Goal: Task Accomplishment & Management: Complete application form

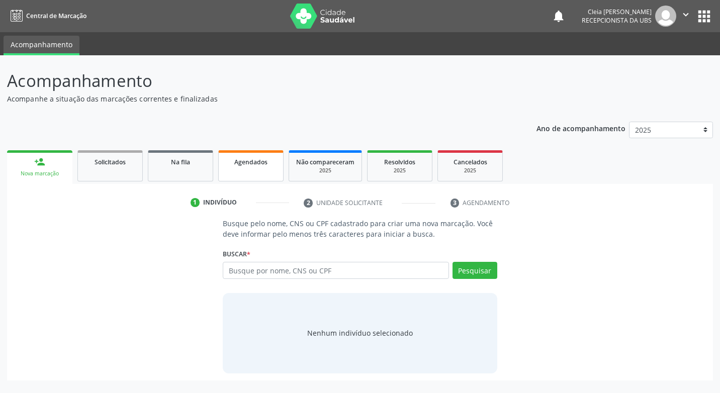
click at [257, 178] on link "Agendados" at bounding box center [250, 165] width 65 height 31
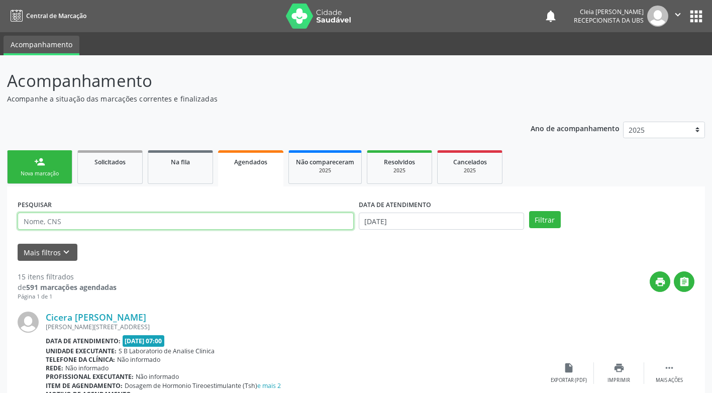
click at [244, 220] on input "text" at bounding box center [186, 221] width 336 height 17
type input "7"
type input "700006648077004"
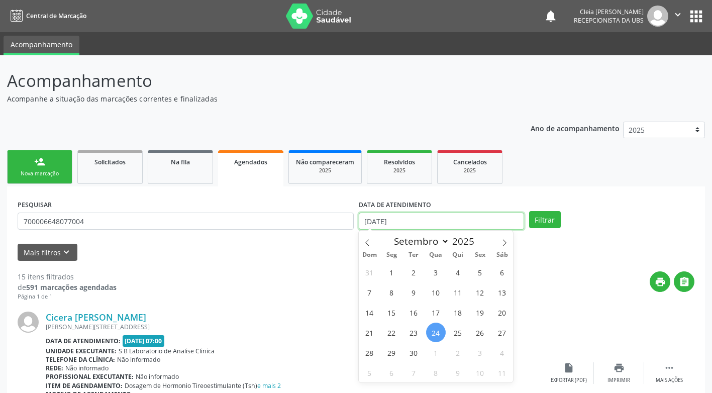
click at [490, 227] on input "24/09/2025" at bounding box center [441, 221] width 165 height 17
click at [459, 332] on span "25" at bounding box center [458, 333] width 20 height 20
type input "[DATE]"
click at [459, 332] on span "25" at bounding box center [458, 333] width 20 height 20
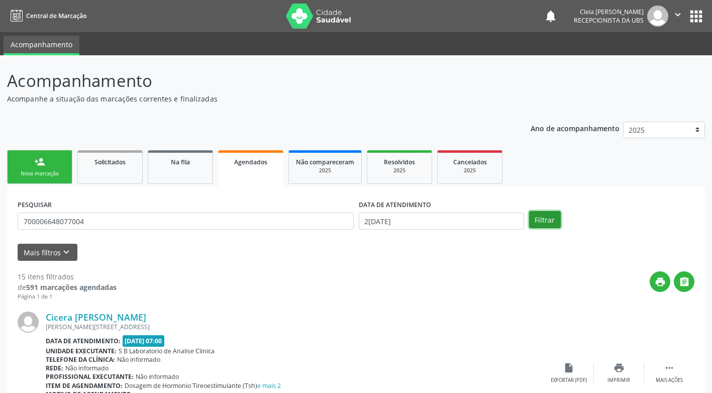
click at [543, 218] on button "Filtrar" at bounding box center [545, 219] width 32 height 17
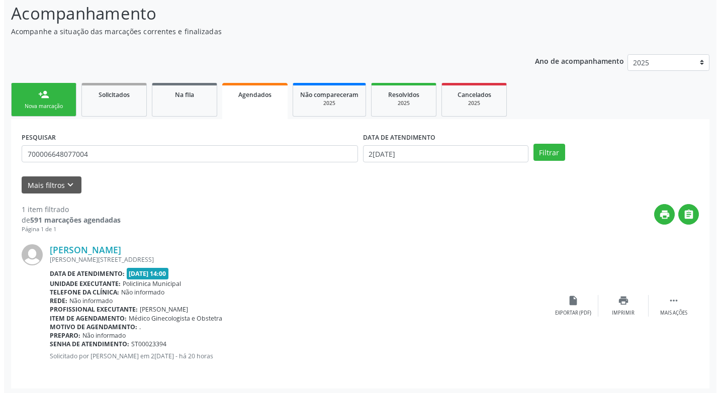
scroll to position [70, 0]
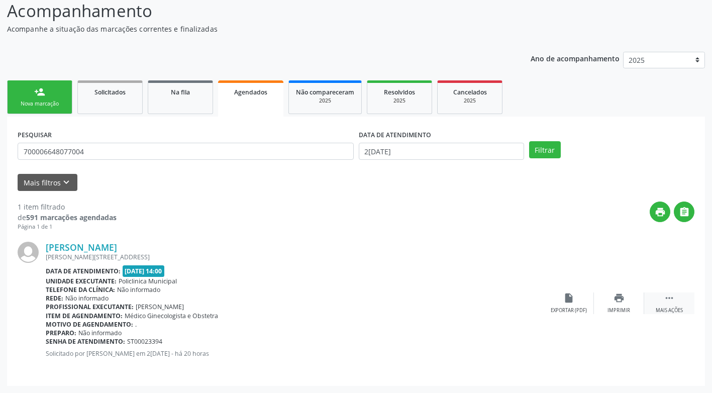
drag, startPoint x: 676, startPoint y: 311, endPoint x: 669, endPoint y: 308, distance: 7.7
click at [673, 311] on div "Mais ações" at bounding box center [669, 310] width 27 height 7
click at [569, 312] on div "Cancelar" at bounding box center [569, 310] width 24 height 7
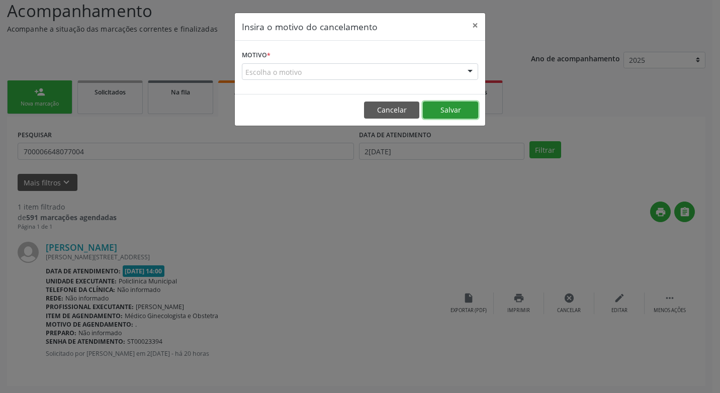
click at [449, 110] on button "Salvar" at bounding box center [450, 110] width 55 height 17
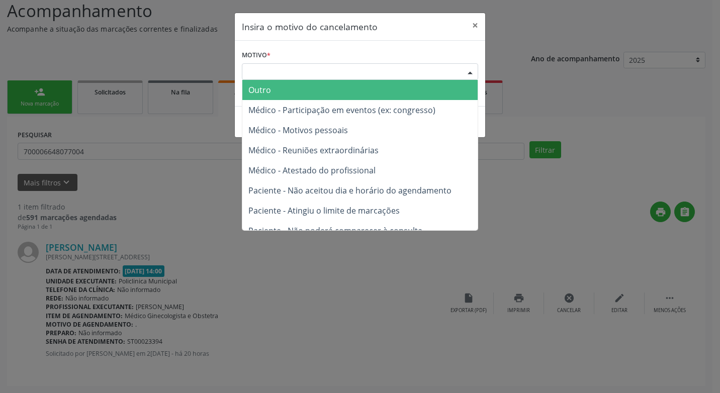
click at [375, 73] on div "Escolha o motivo" at bounding box center [360, 71] width 236 height 17
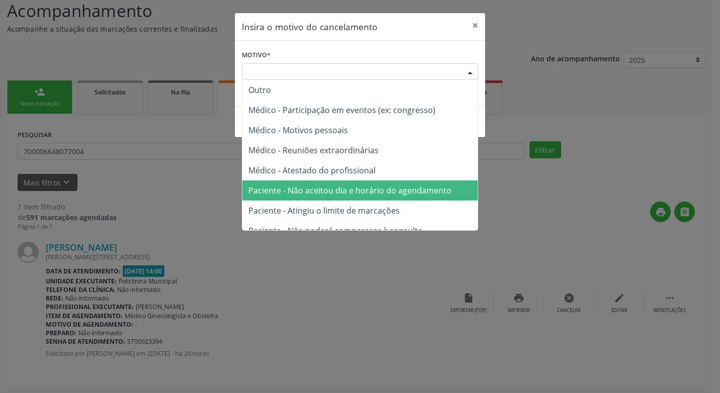
click at [397, 192] on span "Paciente - Não aceitou dia e horário do agendamento" at bounding box center [349, 190] width 203 height 11
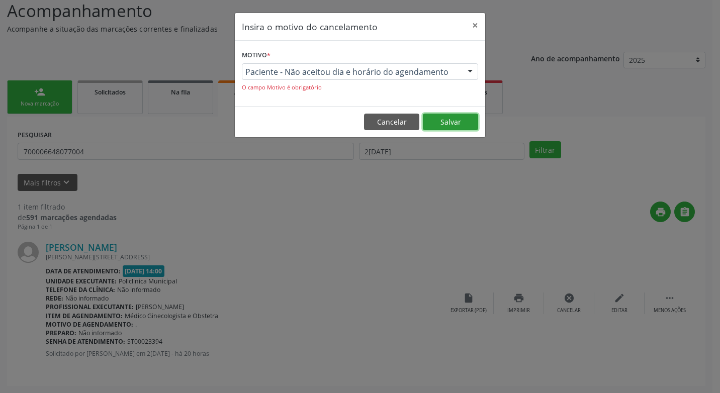
click at [449, 126] on button "Salvar" at bounding box center [450, 122] width 55 height 17
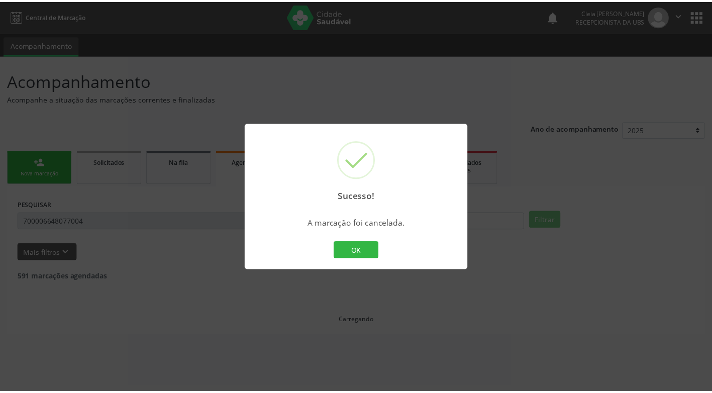
scroll to position [0, 0]
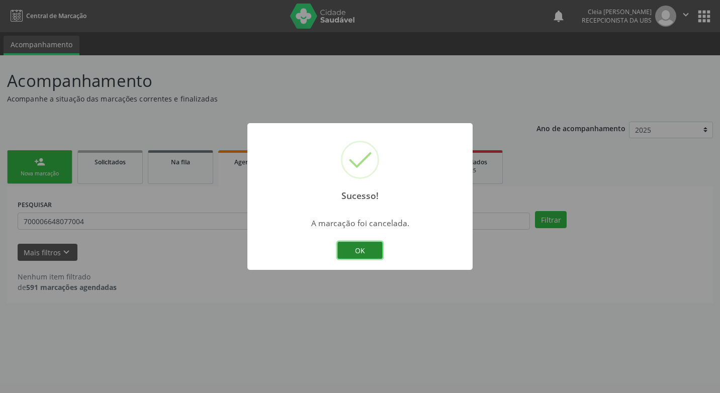
click at [366, 253] on button "OK" at bounding box center [359, 250] width 45 height 17
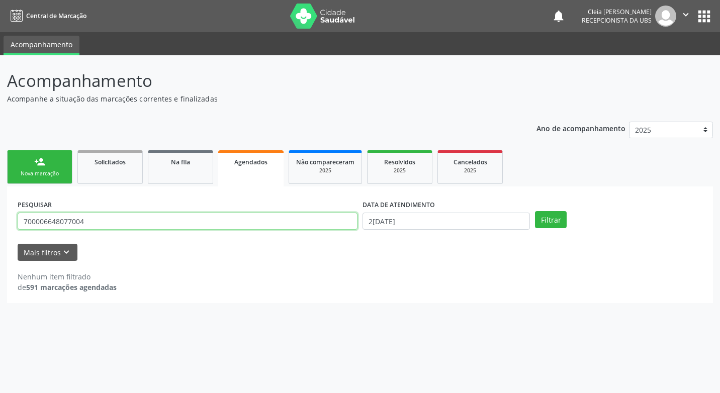
click at [166, 221] on input "700006648077004" at bounding box center [188, 221] width 340 height 17
type input "7"
type input "706806766453423"
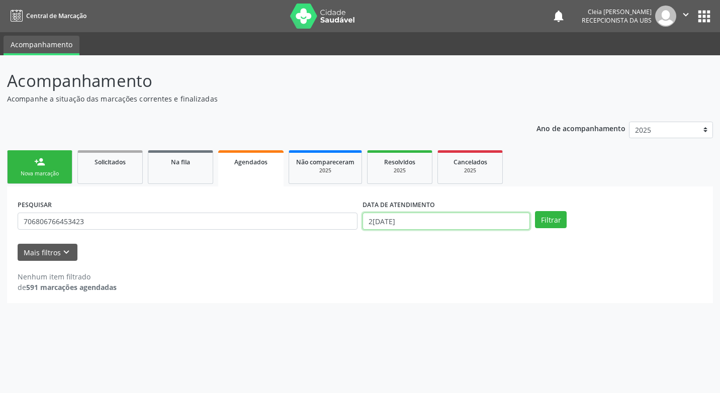
click at [459, 219] on input "[DATE]" at bounding box center [445, 221] width 167 height 17
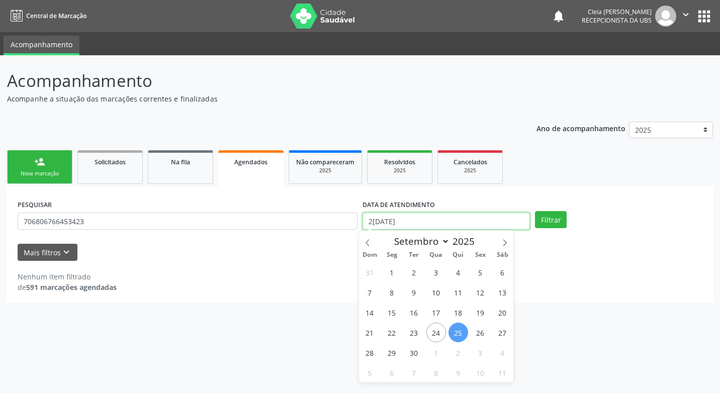
click at [459, 219] on input "[DATE]" at bounding box center [445, 221] width 167 height 17
click at [412, 352] on span "30" at bounding box center [414, 353] width 20 height 20
type input "[DATE]"
click at [412, 352] on span "30" at bounding box center [414, 353] width 20 height 20
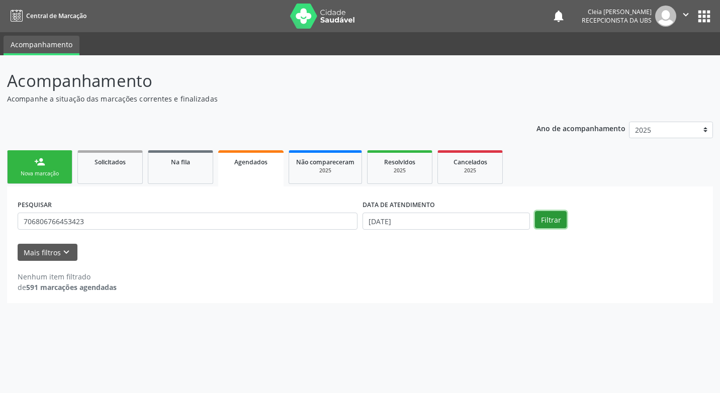
click at [550, 220] on button "Filtrar" at bounding box center [551, 219] width 32 height 17
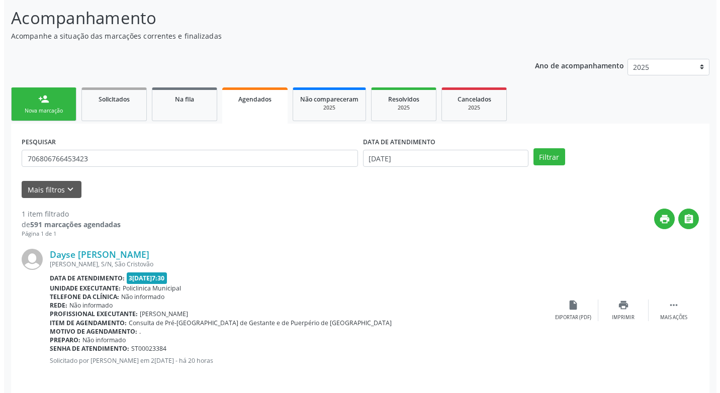
scroll to position [70, 0]
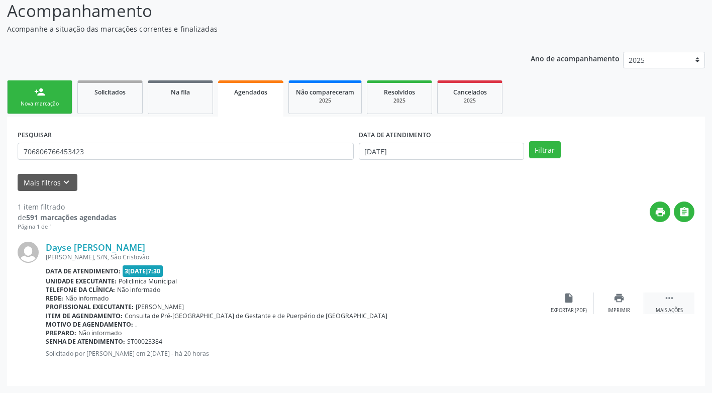
click at [666, 303] on icon "" at bounding box center [669, 298] width 11 height 11
click at [566, 306] on div "cancel Cancelar" at bounding box center [569, 304] width 50 height 22
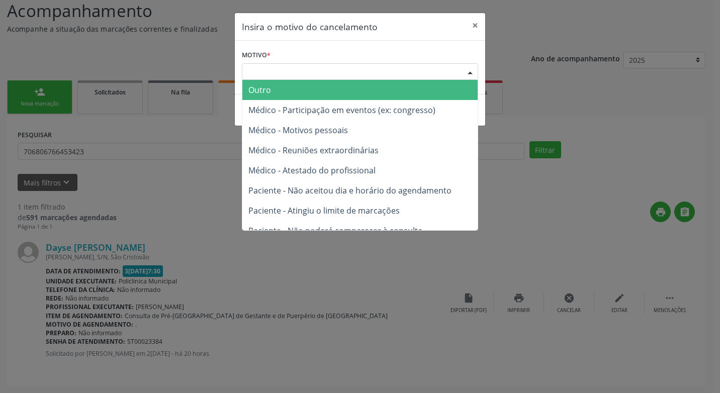
click at [347, 73] on div "Escolha o motivo" at bounding box center [360, 71] width 236 height 17
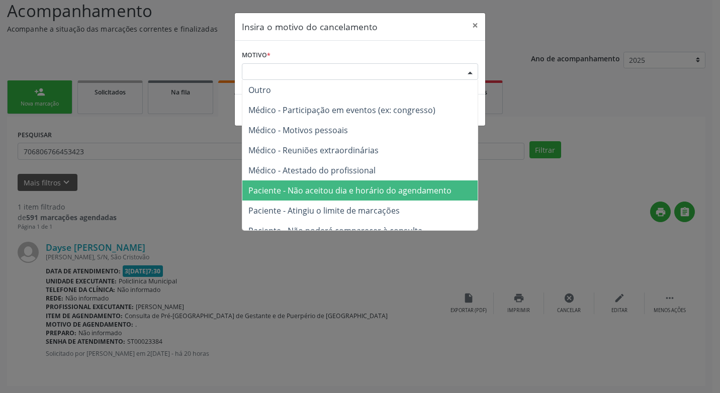
click at [380, 185] on span "Paciente - Não aceitou dia e horário do agendamento" at bounding box center [349, 190] width 203 height 11
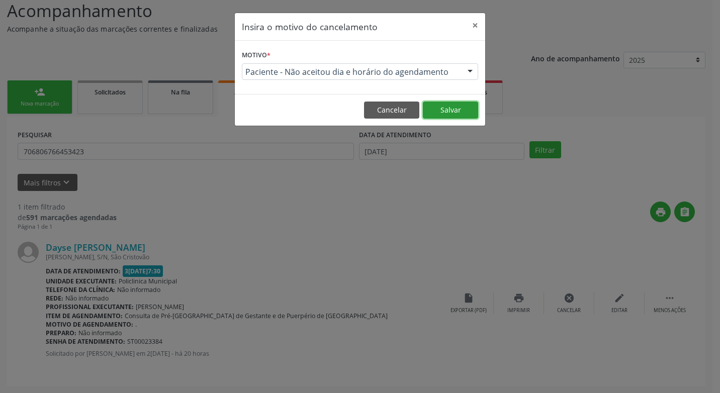
click at [443, 106] on button "Salvar" at bounding box center [450, 110] width 55 height 17
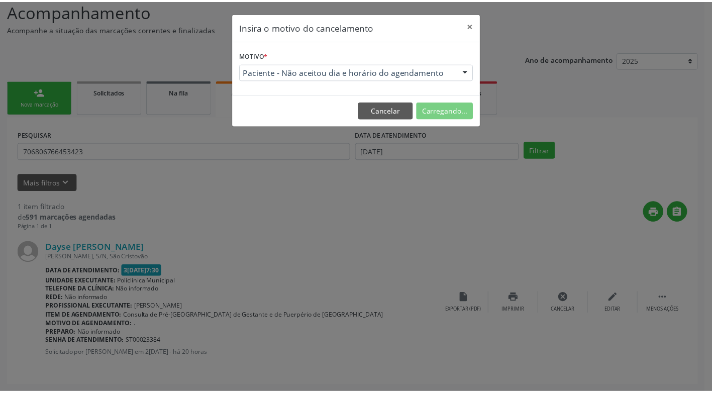
scroll to position [0, 0]
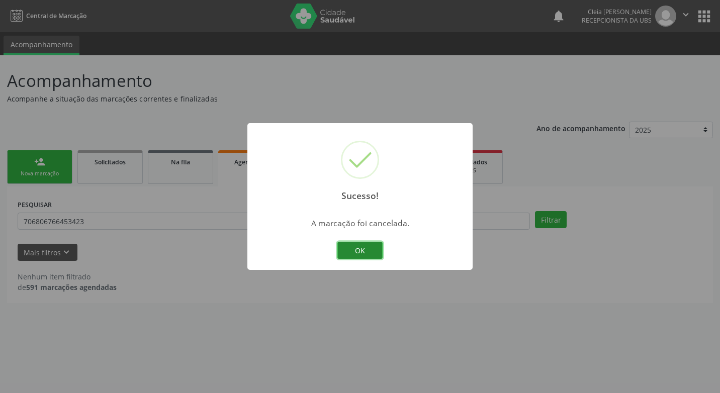
click at [372, 251] on button "OK" at bounding box center [359, 250] width 45 height 17
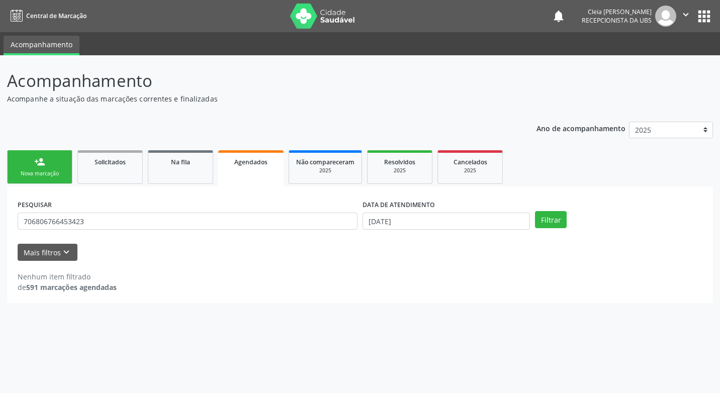
click at [45, 162] on link "person_add Nova marcação" at bounding box center [39, 167] width 65 height 34
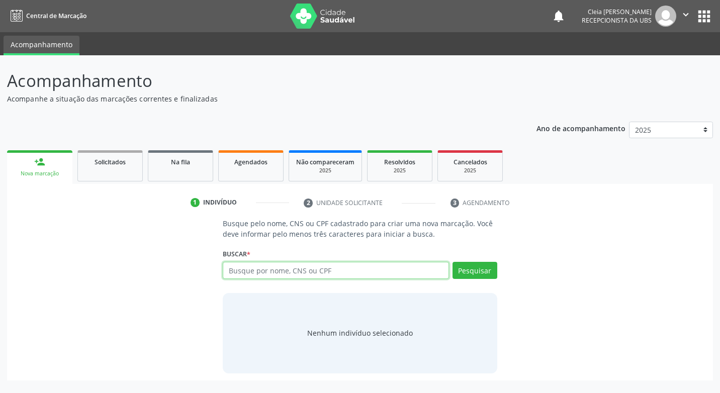
click at [406, 271] on input "text" at bounding box center [336, 270] width 226 height 17
type input "11246265494"
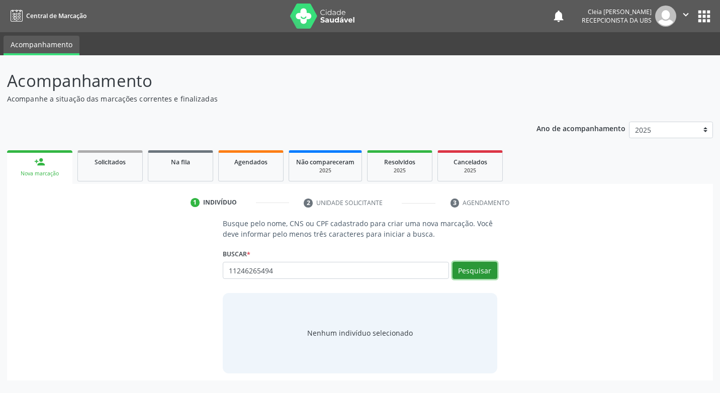
click at [489, 269] on button "Pesquisar" at bounding box center [474, 270] width 45 height 17
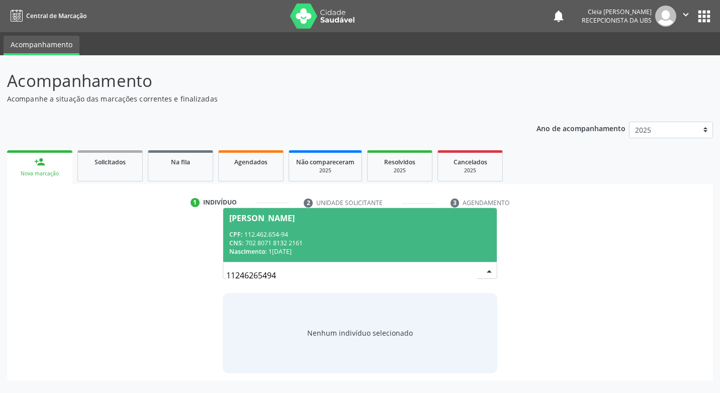
click at [369, 229] on span "Cristina Manuela do Nascimento Magalhaes CPF: 112.462.654-94 CNS: 702 8071 8132…" at bounding box center [359, 235] width 273 height 54
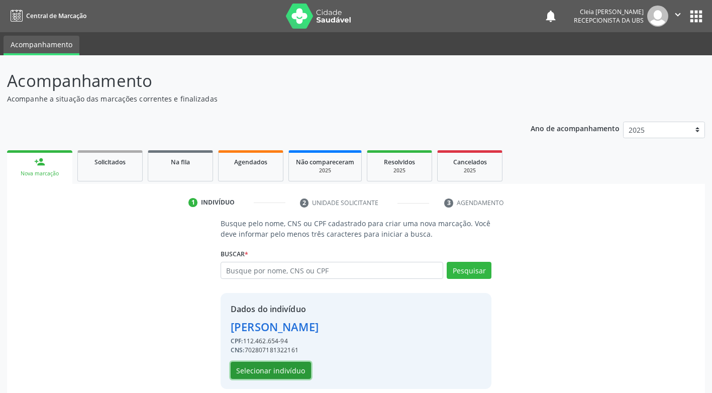
click at [298, 373] on button "Selecionar indivíduo" at bounding box center [271, 370] width 80 height 17
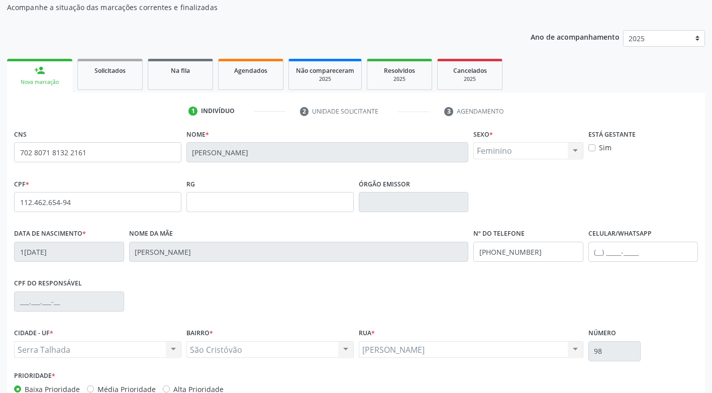
scroll to position [152, 0]
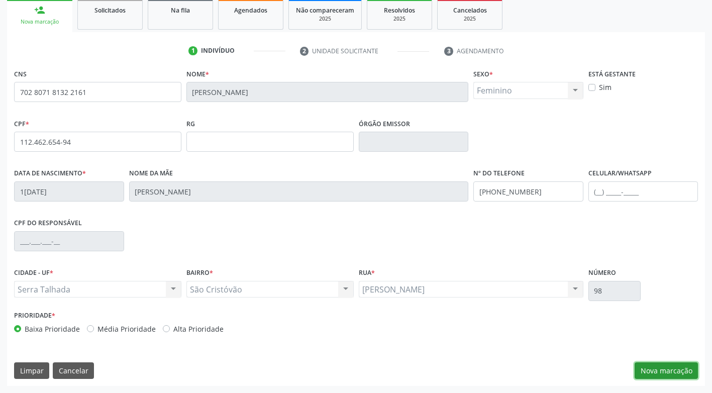
click at [659, 373] on button "Nova marcação" at bounding box center [666, 370] width 63 height 17
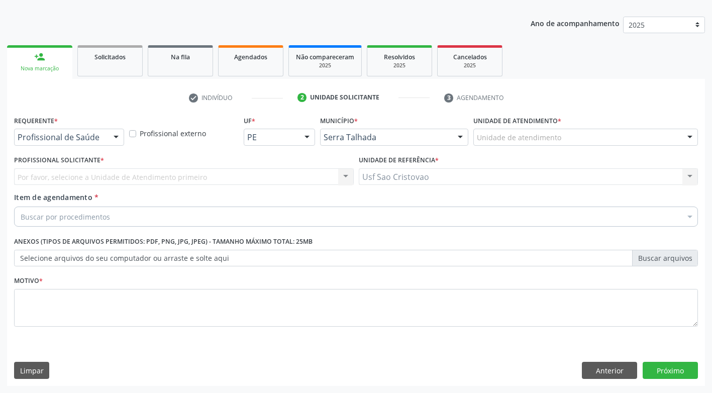
scroll to position [105, 0]
click at [117, 133] on div at bounding box center [116, 137] width 15 height 17
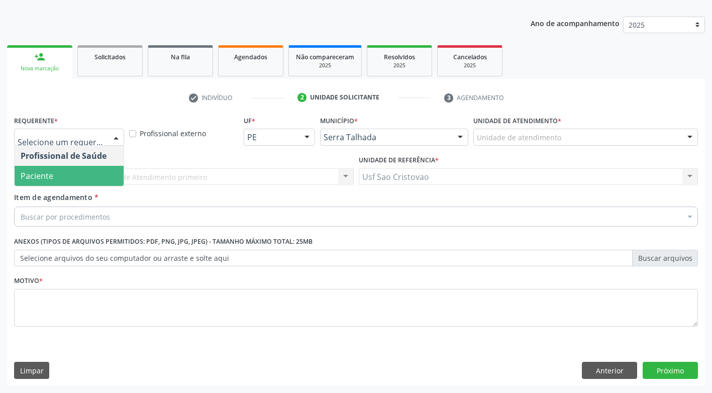
click at [113, 181] on span "Paciente" at bounding box center [69, 176] width 109 height 20
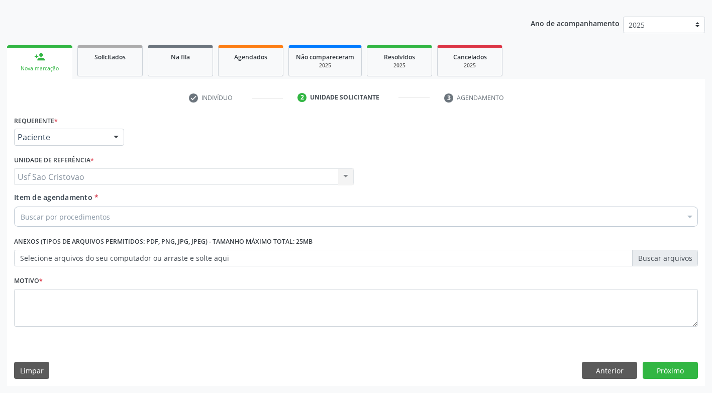
click at [136, 215] on div "Buscar por procedimentos" at bounding box center [356, 217] width 684 height 20
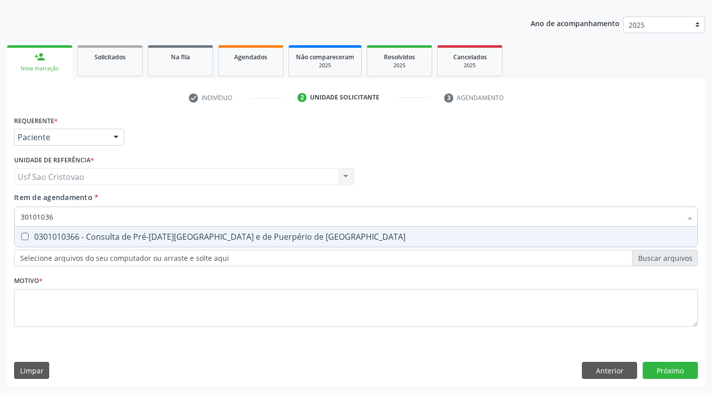
type input "301010366"
click at [26, 237] on Risco at bounding box center [25, 237] width 8 height 8
click at [21, 237] on Risco "checkbox" at bounding box center [18, 236] width 7 height 7
checkbox Risco "true"
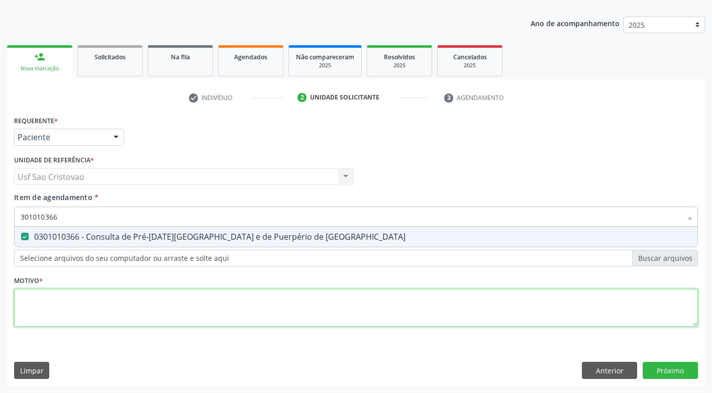
click at [227, 299] on div "Requerente * Paciente Profissional de Saúde Paciente Nenhum resultado encontrad…" at bounding box center [356, 227] width 684 height 228
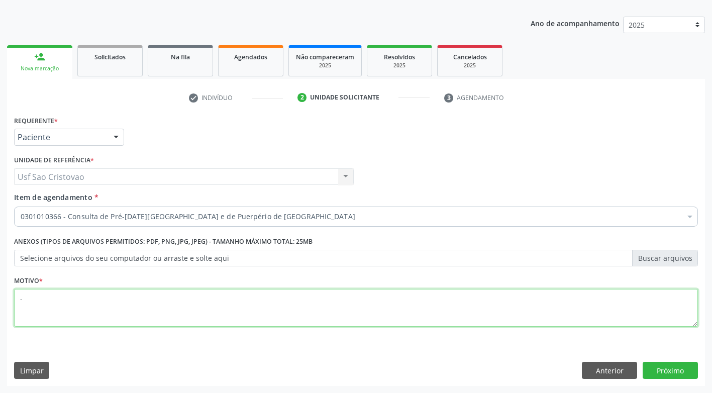
type textarea "."
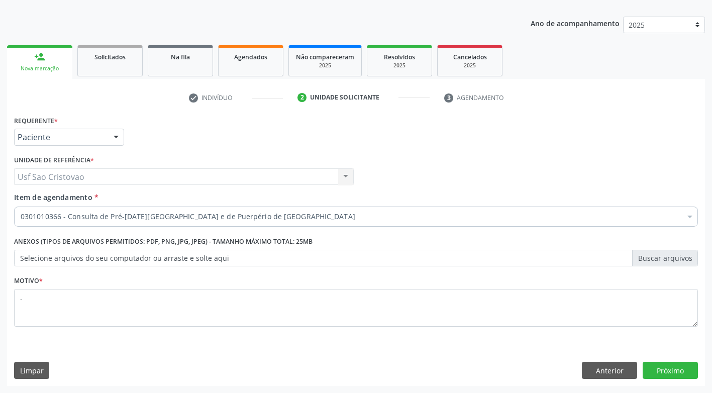
click at [407, 371] on div "Limpar Anterior Próximo" at bounding box center [356, 370] width 684 height 17
click at [472, 358] on div "Requerente * Paciente Profissional de Saúde Paciente Nenhum resultado encontrad…" at bounding box center [356, 249] width 698 height 273
click at [673, 374] on button "Próximo" at bounding box center [670, 370] width 55 height 17
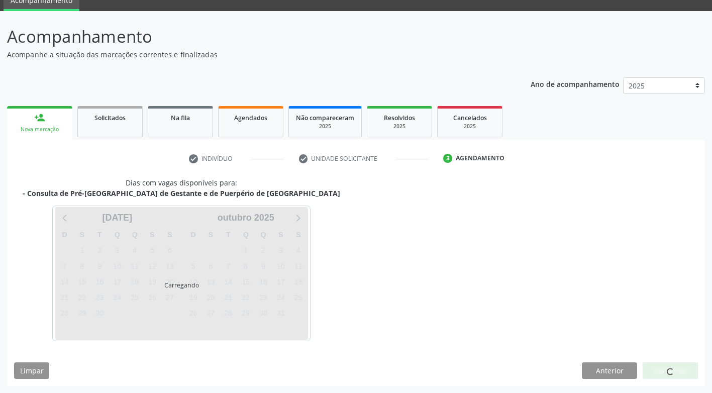
scroll to position [44, 0]
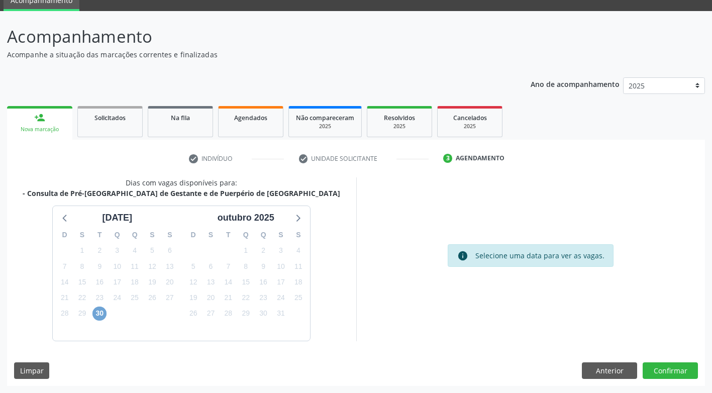
click at [100, 316] on span "30" at bounding box center [99, 314] width 14 height 14
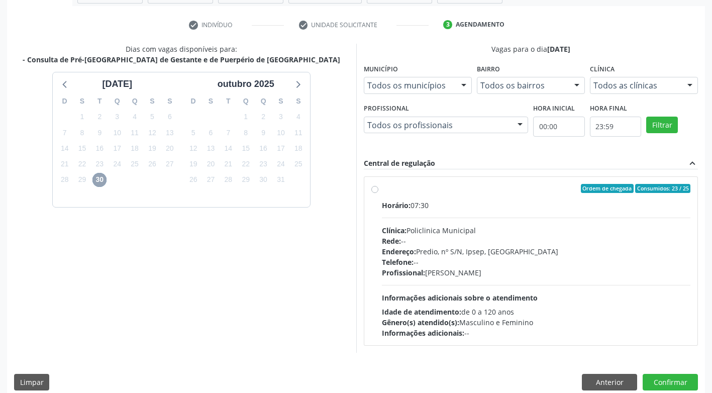
scroll to position [190, 0]
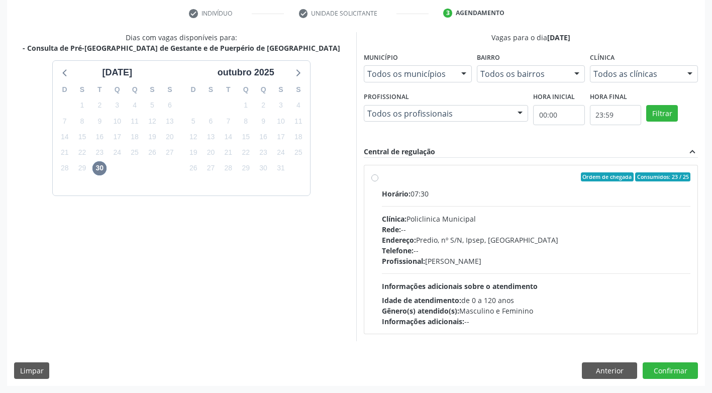
click at [382, 180] on label "Ordem de chegada Consumidos: 23 / 25 Horário: 07:30 Clínica: Policlinica Munici…" at bounding box center [536, 249] width 309 height 154
click at [376, 180] on input "Ordem de chegada Consumidos: 23 / 25 Horário: 07:30 Clínica: Policlinica Munici…" at bounding box center [374, 176] width 7 height 9
radio input "true"
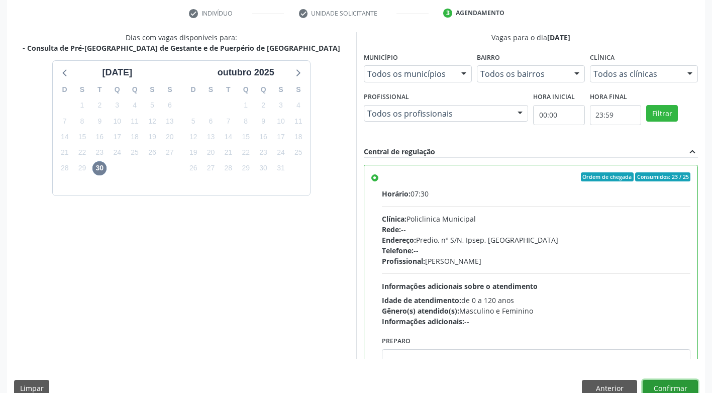
click at [660, 387] on button "Confirmar" at bounding box center [670, 388] width 55 height 17
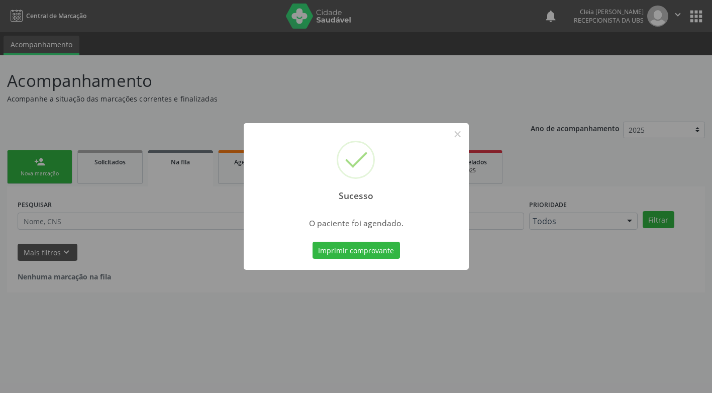
scroll to position [0, 0]
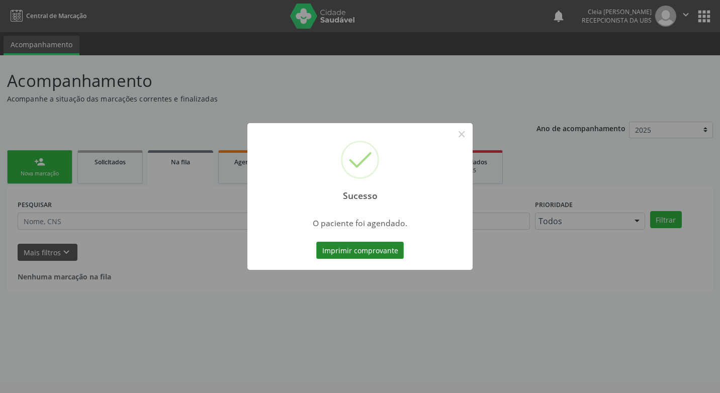
click at [351, 247] on button "Imprimir comprovante" at bounding box center [359, 250] width 87 height 17
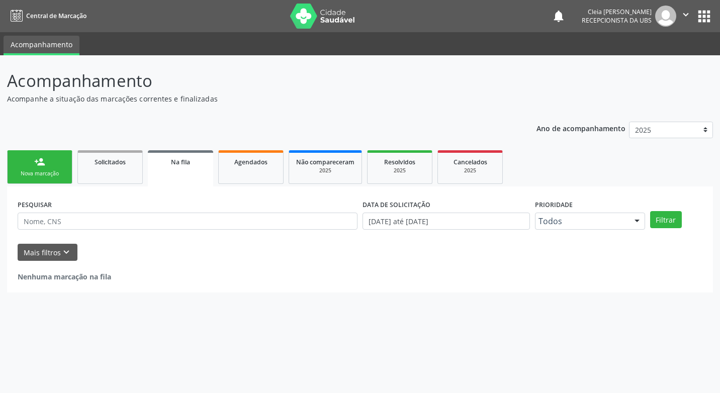
click at [27, 168] on link "person_add Nova marcação" at bounding box center [39, 167] width 65 height 34
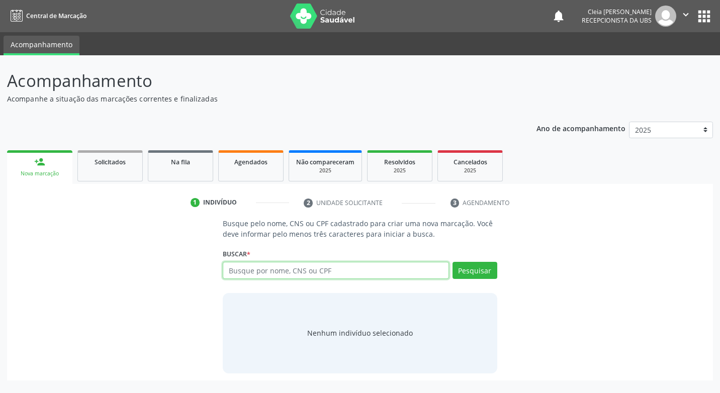
click at [264, 270] on input "text" at bounding box center [336, 270] width 226 height 17
type input "07926854409"
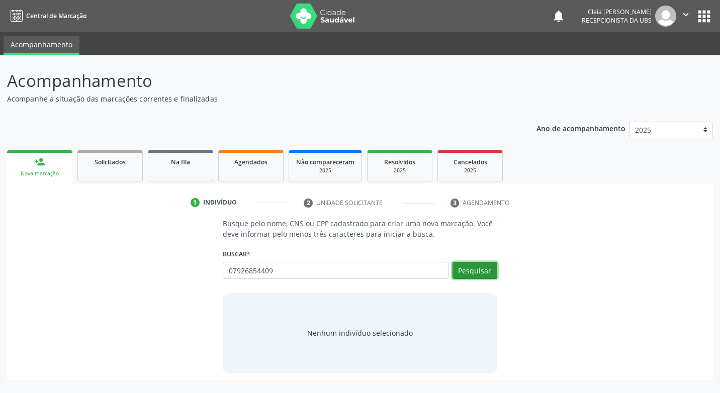
click at [482, 269] on button "Pesquisar" at bounding box center [474, 270] width 45 height 17
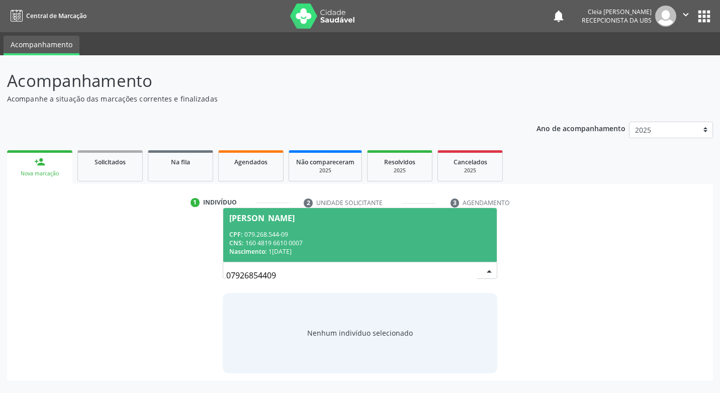
click at [450, 219] on div "Luciene Xavier Nogueira Dias" at bounding box center [359, 218] width 261 height 8
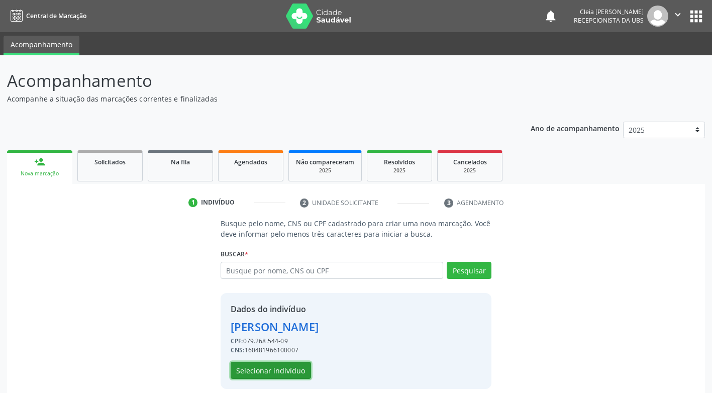
click at [243, 373] on button "Selecionar indivíduo" at bounding box center [271, 370] width 80 height 17
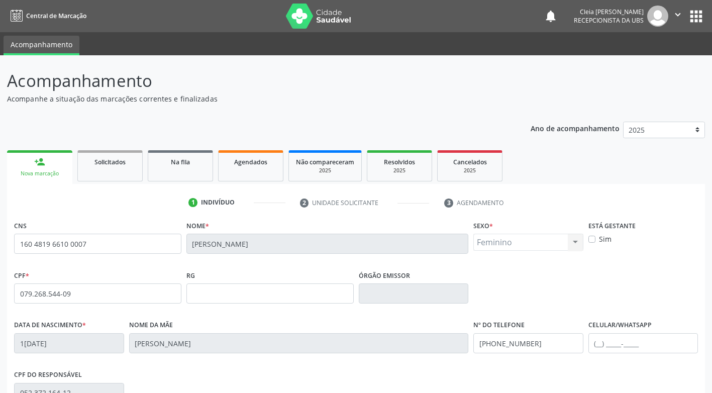
scroll to position [152, 0]
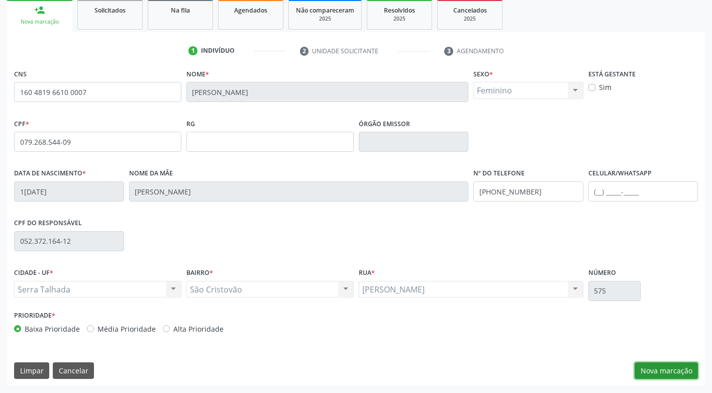
click at [679, 368] on button "Nova marcação" at bounding box center [666, 370] width 63 height 17
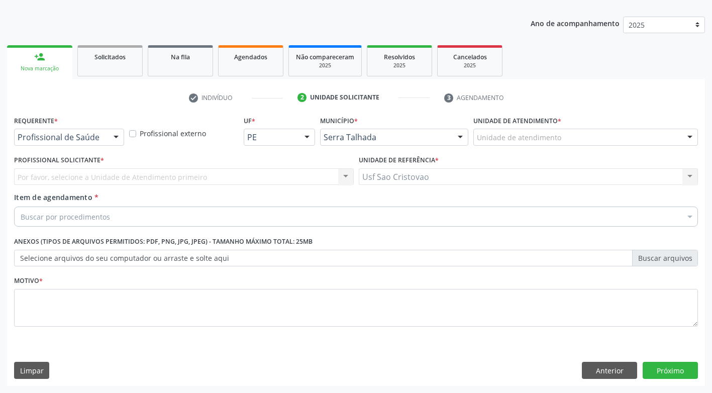
scroll to position [105, 0]
click at [115, 134] on div at bounding box center [116, 137] width 15 height 17
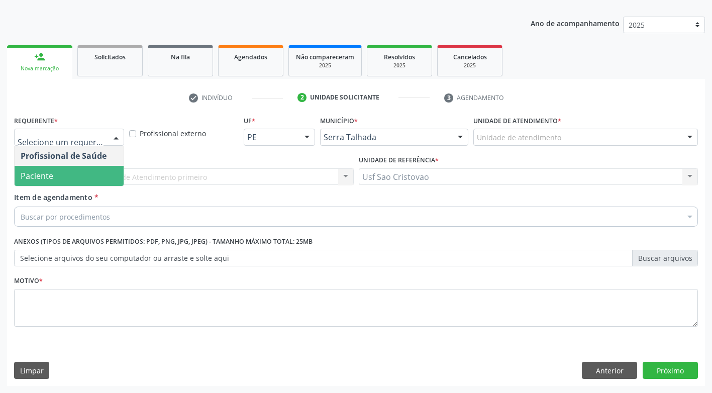
click at [97, 183] on span "Paciente" at bounding box center [69, 176] width 109 height 20
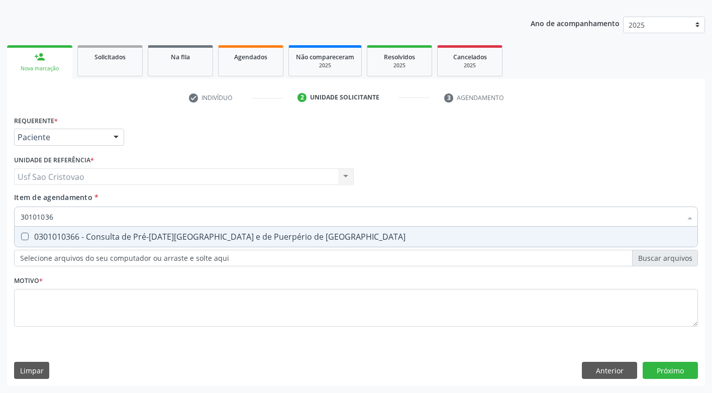
type input "301010366"
click at [23, 237] on Risco at bounding box center [25, 237] width 8 height 8
click at [21, 237] on Risco "checkbox" at bounding box center [18, 236] width 7 height 7
checkbox Risco "true"
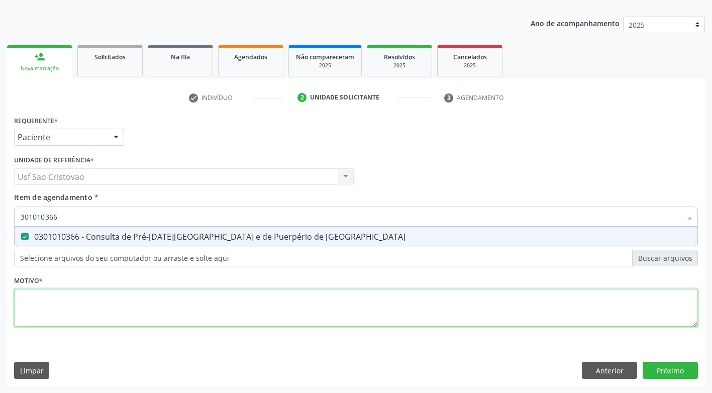
click at [91, 318] on div "Requerente * Paciente Profissional de Saúde Paciente Nenhum resultado encontrad…" at bounding box center [356, 227] width 684 height 228
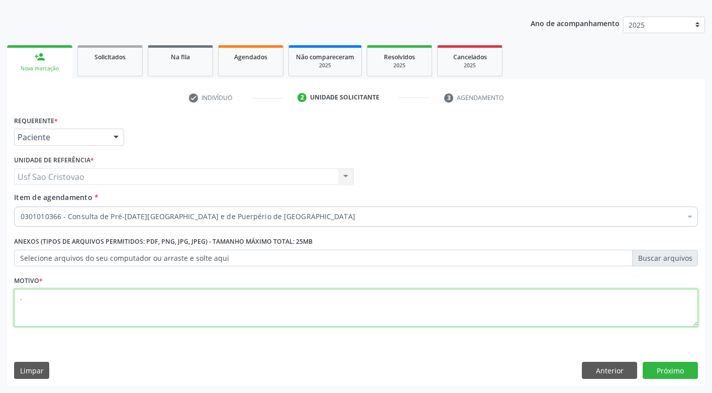
type textarea "."
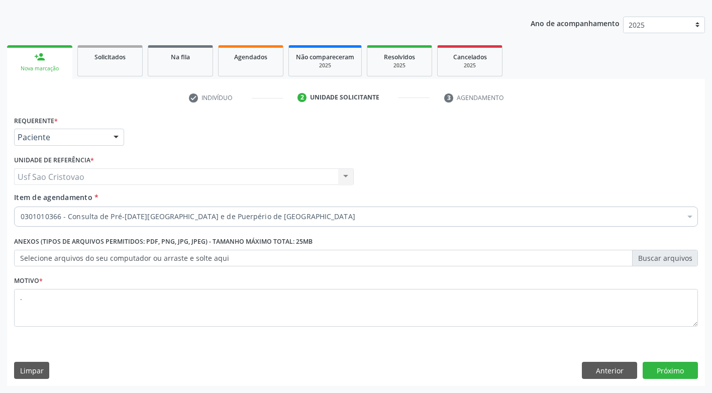
click at [374, 371] on div "Limpar Anterior Próximo" at bounding box center [356, 370] width 684 height 17
click at [661, 368] on button "Próximo" at bounding box center [670, 370] width 55 height 17
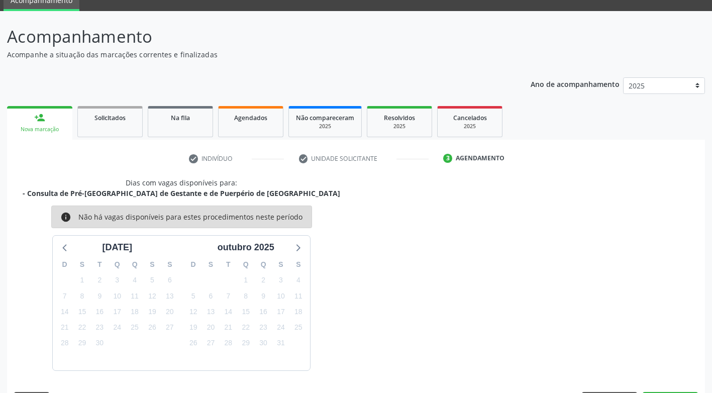
scroll to position [74, 0]
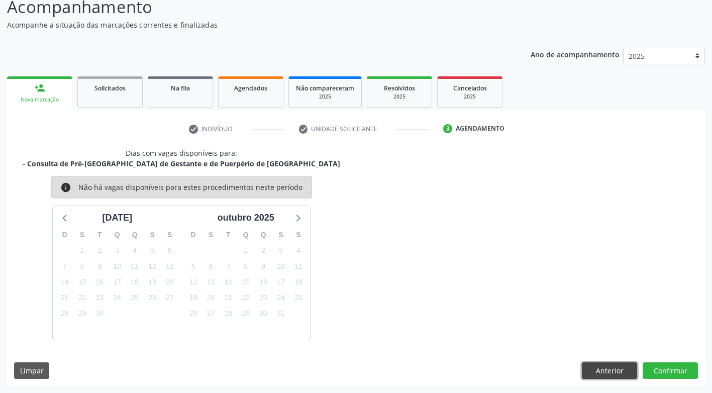
click at [589, 370] on button "Anterior" at bounding box center [609, 370] width 55 height 17
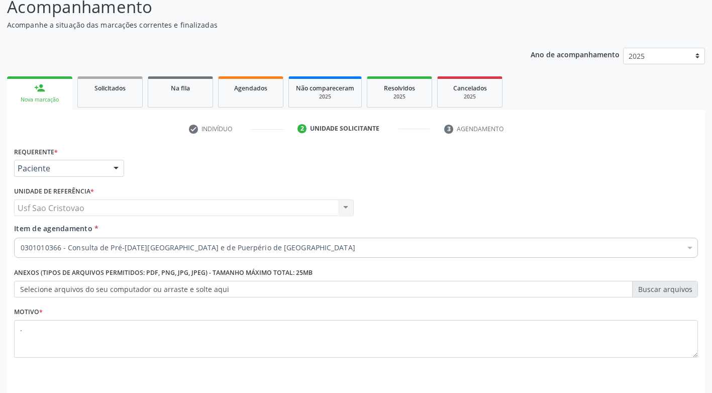
scroll to position [105, 0]
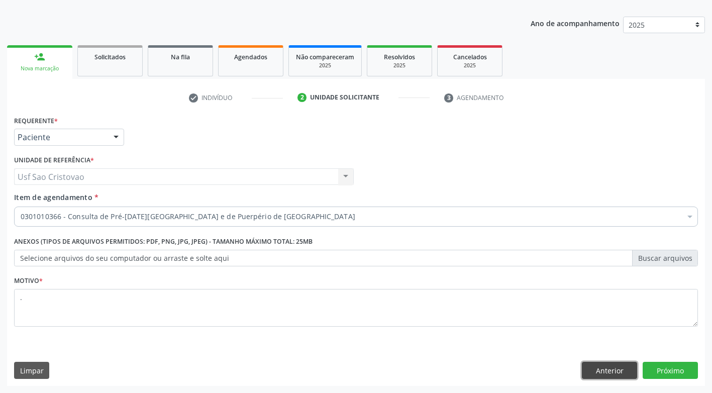
click at [626, 364] on button "Anterior" at bounding box center [609, 370] width 55 height 17
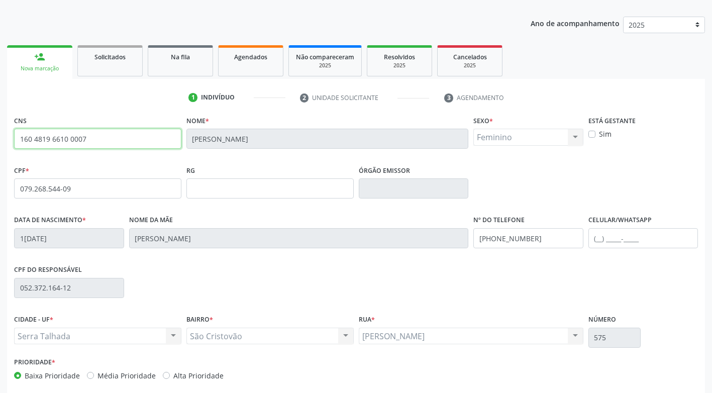
drag, startPoint x: 87, startPoint y: 138, endPoint x: -2, endPoint y: 144, distance: 89.1
click at [0, 144] on html "Central de Marcação notifications Cleia Rejane Pereira da Silva Mello Recepcion…" at bounding box center [356, 91] width 712 height 393
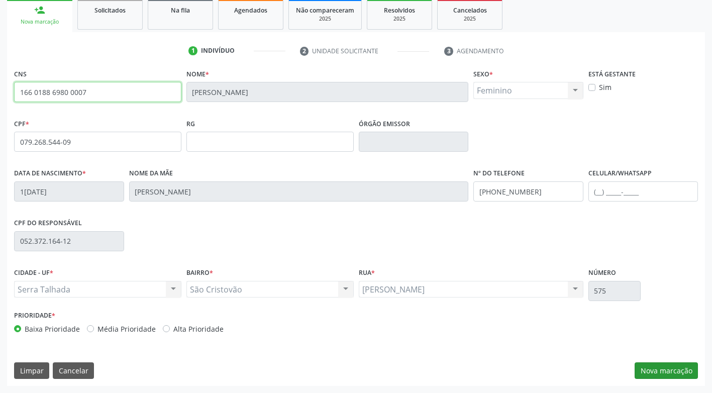
type input "166 0188 6980 0007"
click at [649, 374] on button "Nova marcação" at bounding box center [666, 370] width 63 height 17
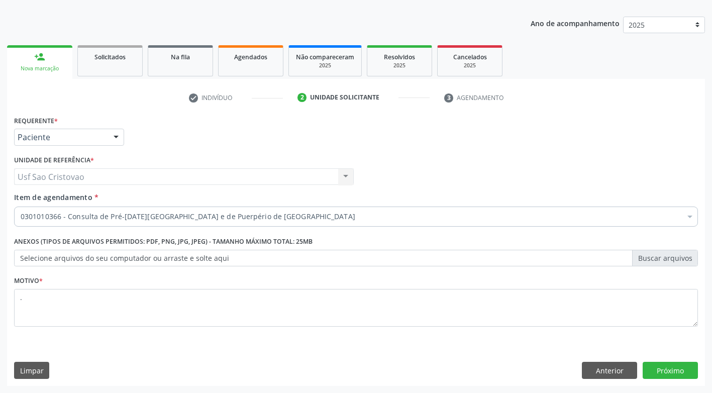
scroll to position [105, 0]
click at [54, 64] on link "person_add Nova marcação" at bounding box center [39, 62] width 65 height 34
click at [603, 373] on button "Anterior" at bounding box center [609, 370] width 55 height 17
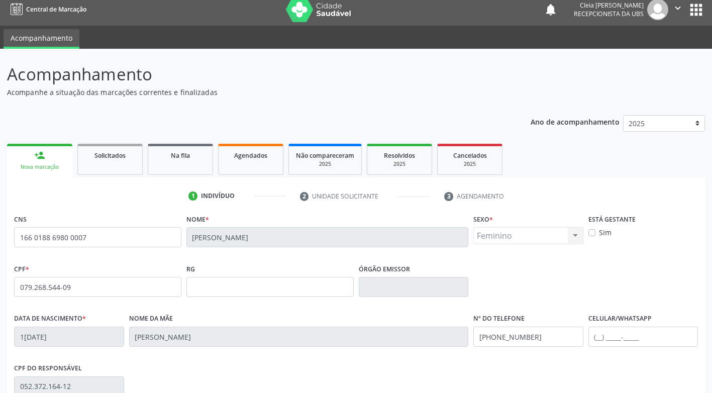
scroll to position [0, 0]
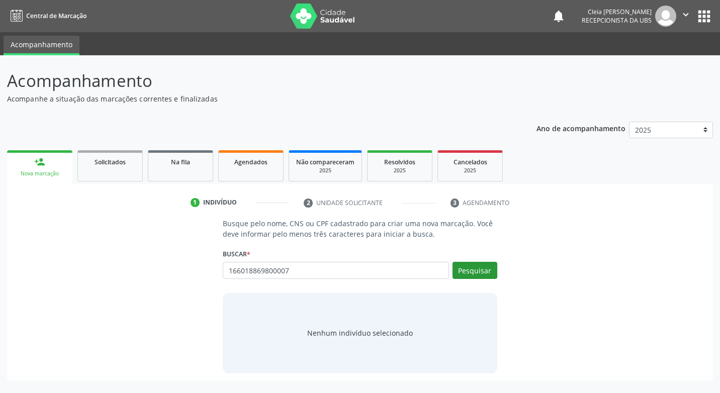
type input "166018869800007"
click at [476, 272] on button "Pesquisar" at bounding box center [474, 270] width 45 height 17
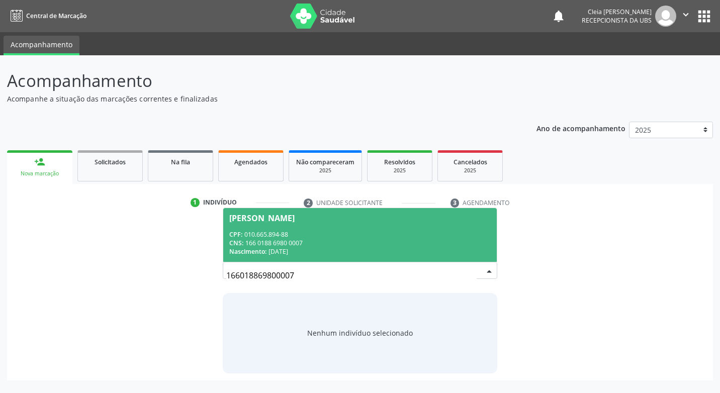
click at [361, 235] on div "CPF: 010.665.894-88" at bounding box center [359, 234] width 261 height 9
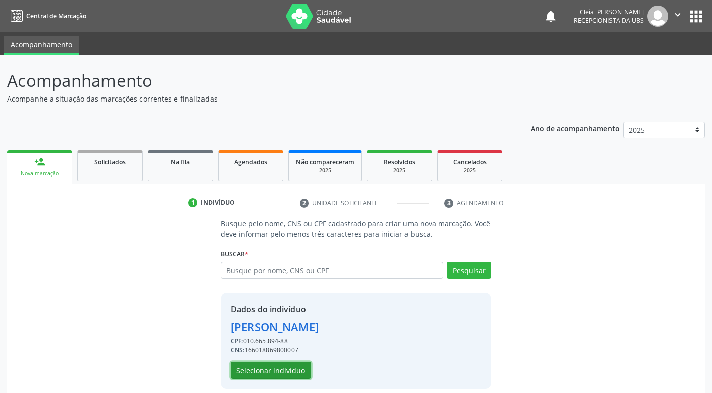
click at [303, 372] on button "Selecionar indivíduo" at bounding box center [271, 370] width 80 height 17
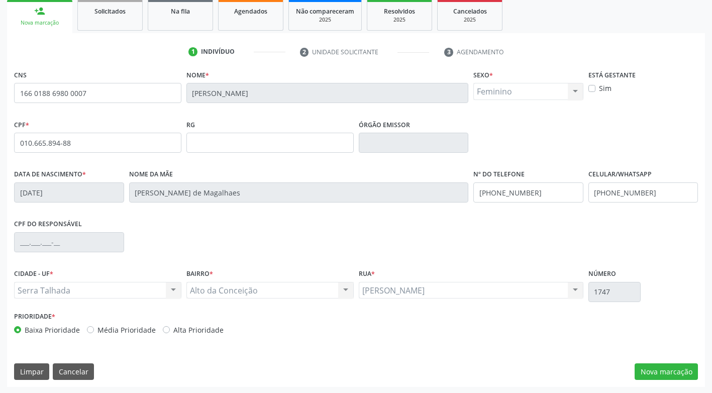
scroll to position [152, 0]
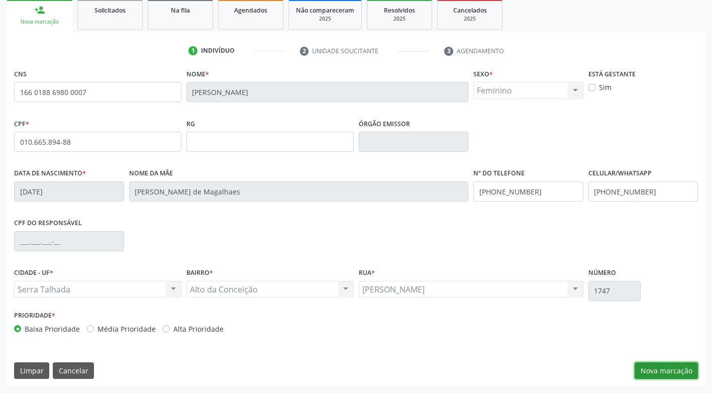
click at [672, 374] on button "Nova marcação" at bounding box center [666, 370] width 63 height 17
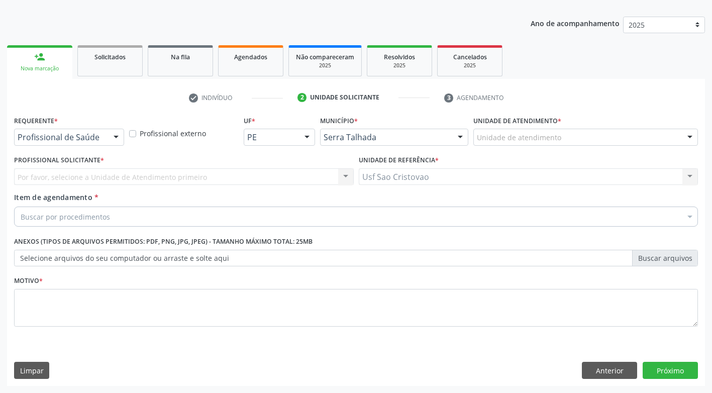
scroll to position [105, 0]
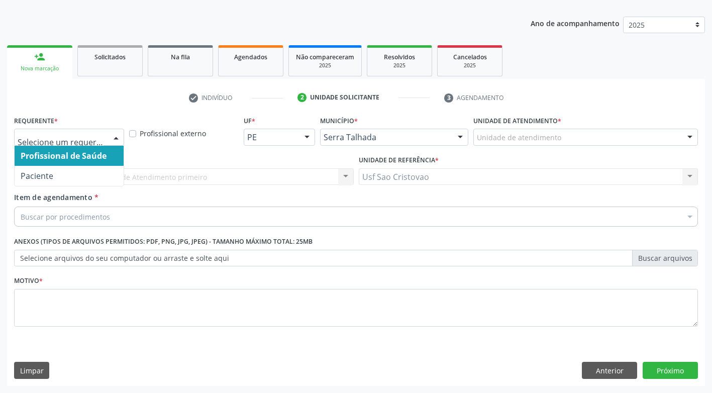
click at [114, 137] on div at bounding box center [116, 137] width 15 height 17
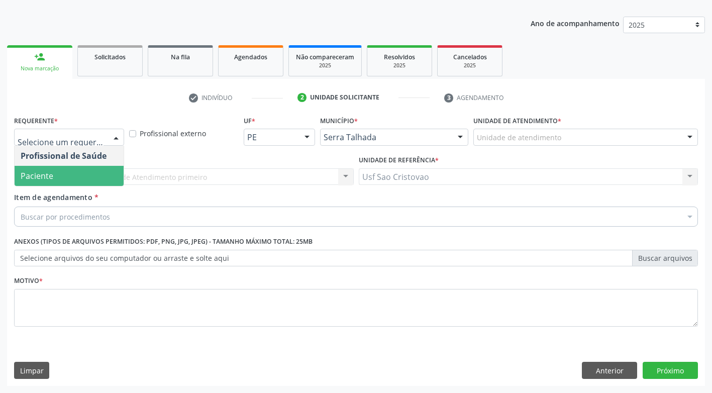
click at [103, 177] on span "Paciente" at bounding box center [69, 176] width 109 height 20
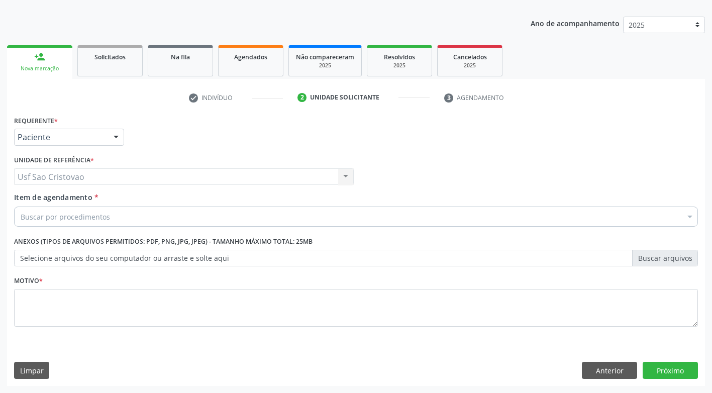
click at [113, 213] on div "Buscar por procedimentos" at bounding box center [356, 217] width 684 height 20
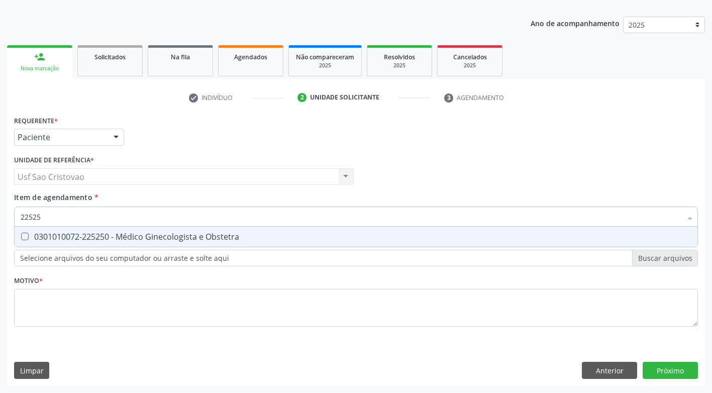
type input "225250"
click at [25, 237] on Obstetra at bounding box center [25, 237] width 8 height 8
click at [21, 237] on Obstetra "checkbox" at bounding box center [18, 236] width 7 height 7
checkbox Obstetra "true"
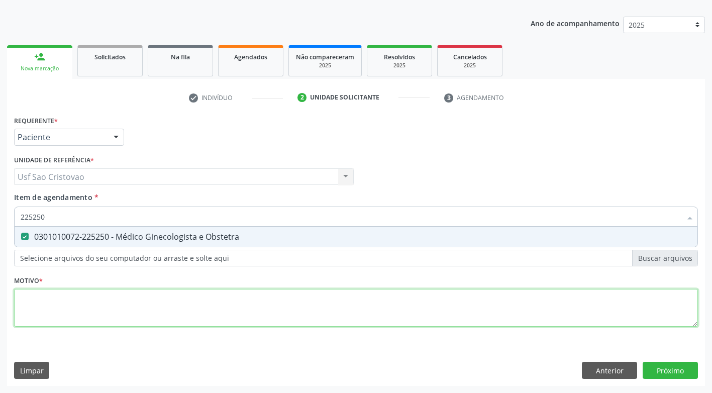
click at [125, 301] on div "Requerente * Paciente Profissional de Saúde Paciente Nenhum resultado encontrad…" at bounding box center [356, 227] width 684 height 228
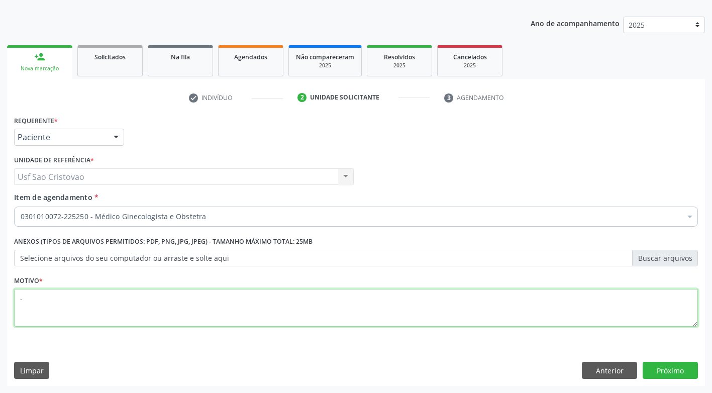
type textarea "."
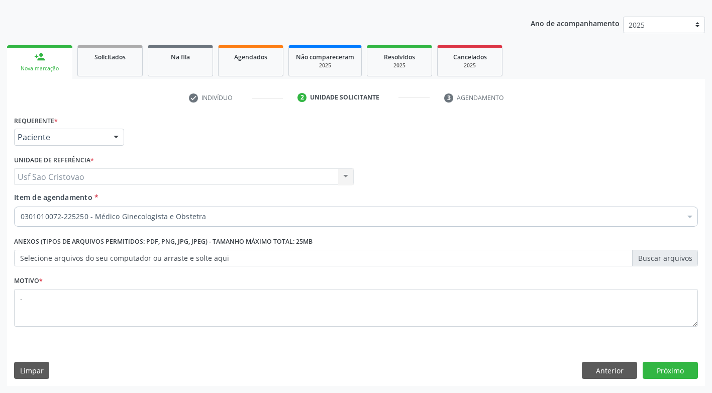
click at [416, 339] on div "Motivo * ." at bounding box center [356, 306] width 689 height 67
click at [664, 367] on button "Próximo" at bounding box center [670, 370] width 55 height 17
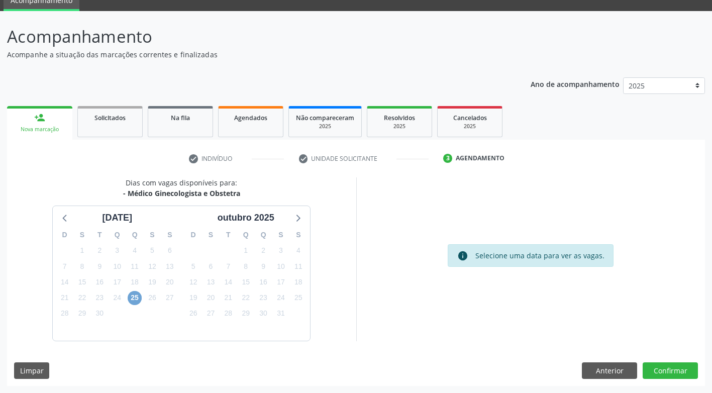
click at [138, 296] on span "25" at bounding box center [135, 298] width 14 height 14
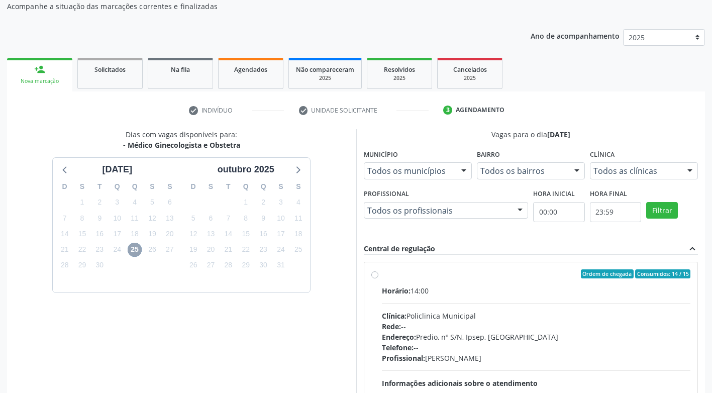
scroll to position [145, 0]
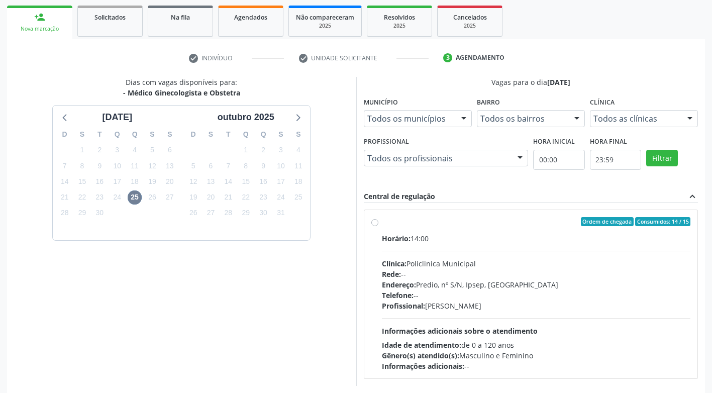
click at [382, 221] on label "Ordem de chegada Consumidos: 14 / 15 Horário: 14:00 Clínica: Policlinica Munici…" at bounding box center [536, 294] width 309 height 154
click at [374, 221] on input "Ordem de chegada Consumidos: 14 / 15 Horário: 14:00 Clínica: Policlinica Munici…" at bounding box center [374, 221] width 7 height 9
radio input "true"
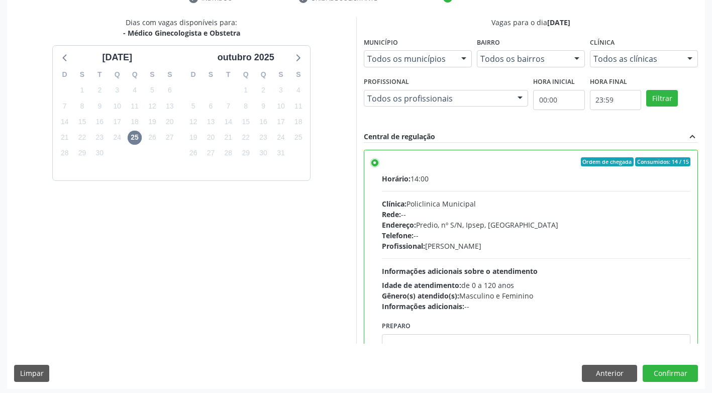
scroll to position [208, 0]
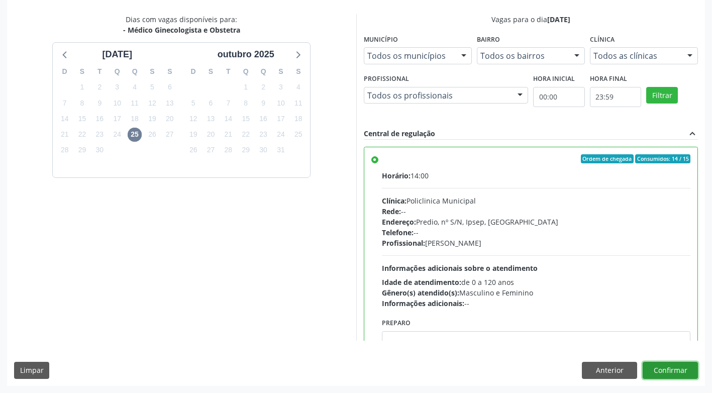
click at [679, 371] on button "Confirmar" at bounding box center [670, 370] width 55 height 17
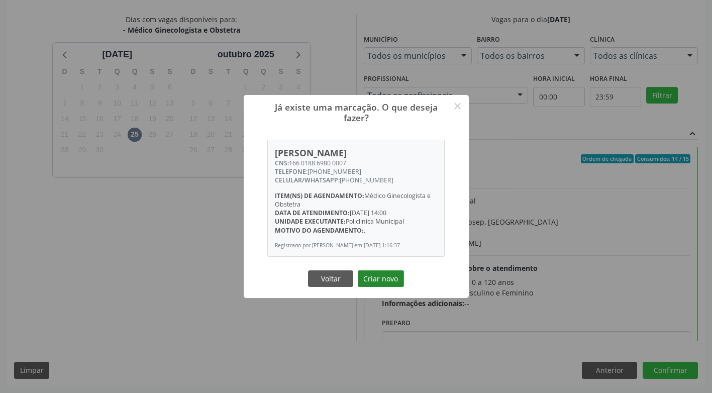
click at [374, 286] on button "Criar novo" at bounding box center [381, 278] width 46 height 17
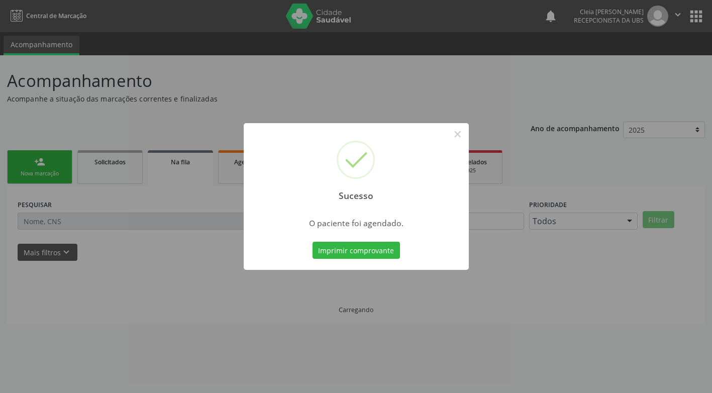
scroll to position [0, 0]
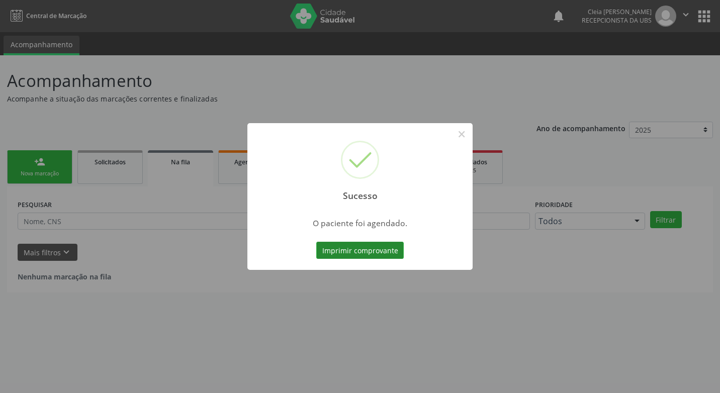
click at [370, 249] on button "Imprimir comprovante" at bounding box center [359, 250] width 87 height 17
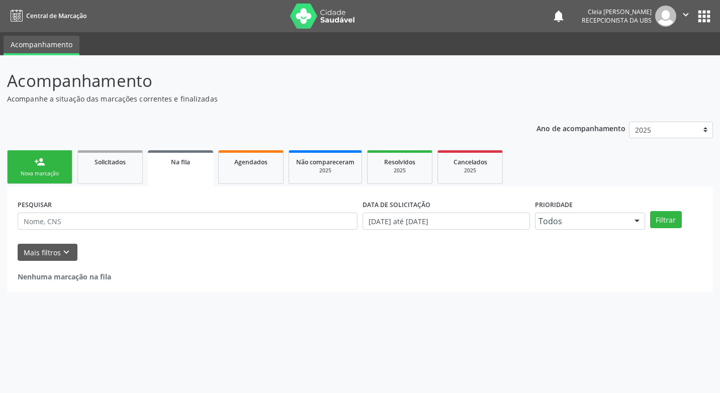
click at [66, 167] on link "person_add Nova marcação" at bounding box center [39, 167] width 65 height 34
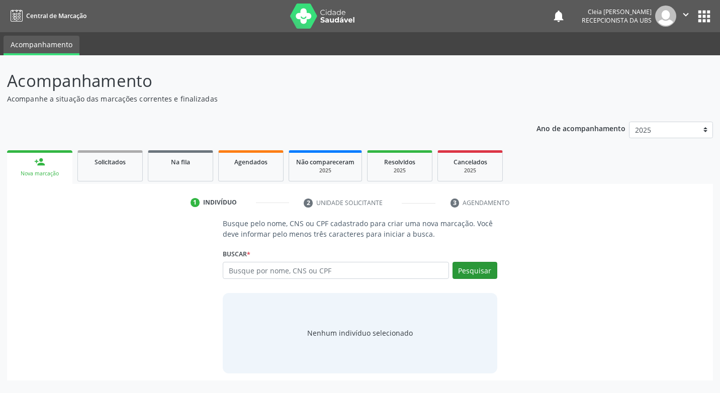
drag, startPoint x: 475, startPoint y: 280, endPoint x: 473, endPoint y: 270, distance: 10.3
click at [474, 278] on div "Pesquisar" at bounding box center [473, 274] width 48 height 24
click at [473, 270] on button "Pesquisar" at bounding box center [474, 270] width 45 height 17
click at [384, 272] on input "text" at bounding box center [336, 270] width 226 height 17
type input "02103658469"
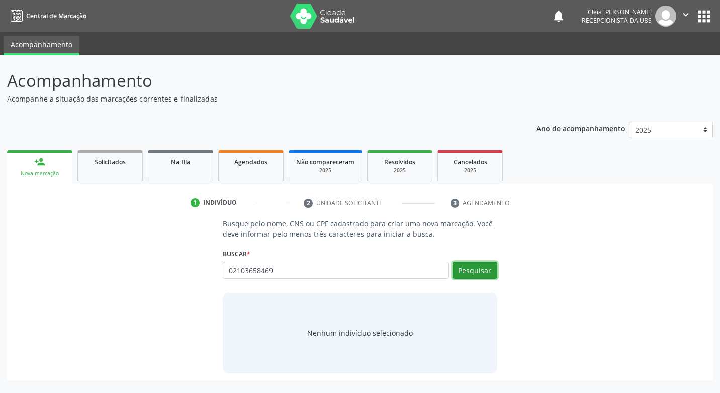
click at [492, 268] on button "Pesquisar" at bounding box center [474, 270] width 45 height 17
type input "02103658469"
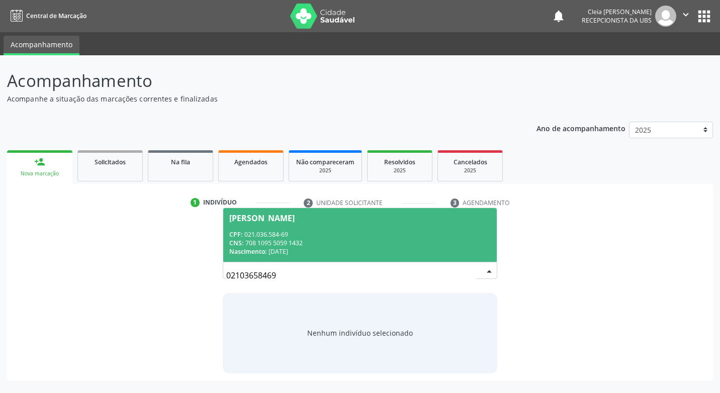
click at [357, 229] on span "Ednalda Rosa de Lima Silva CPF: 021.036.584-69 CNS: 708 1095 5059 1432 Nascimen…" at bounding box center [359, 235] width 273 height 54
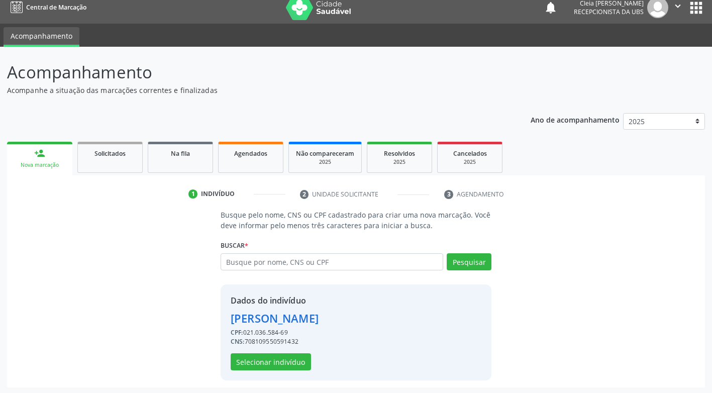
scroll to position [10, 0]
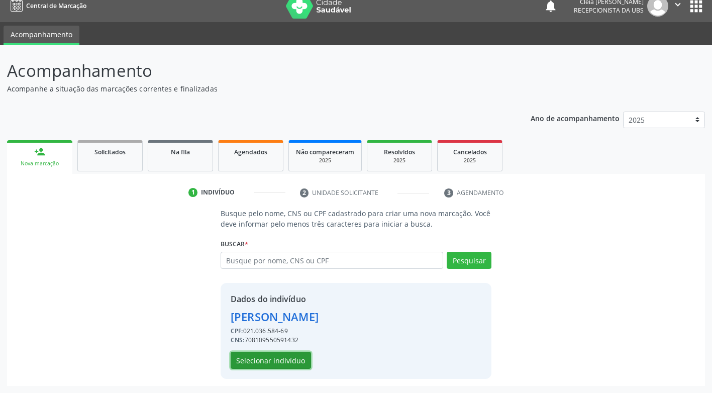
click at [294, 357] on button "Selecionar indivíduo" at bounding box center [271, 360] width 80 height 17
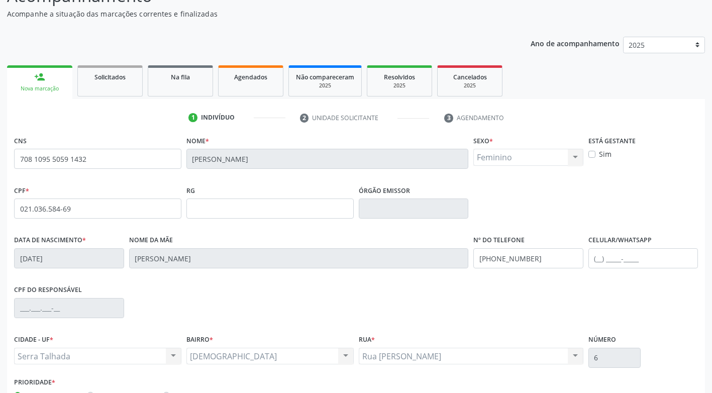
scroll to position [152, 0]
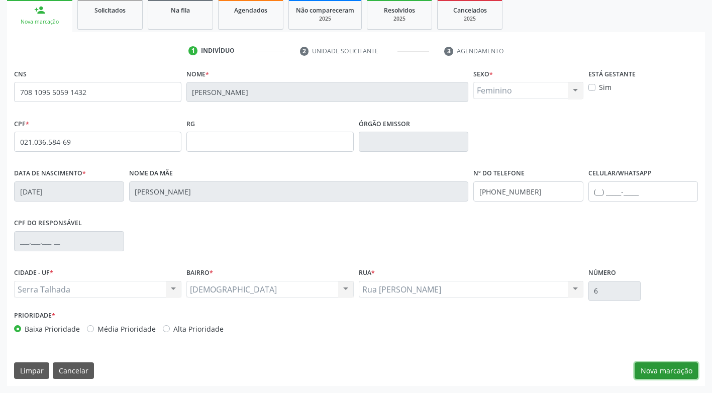
click at [666, 373] on button "Nova marcação" at bounding box center [666, 370] width 63 height 17
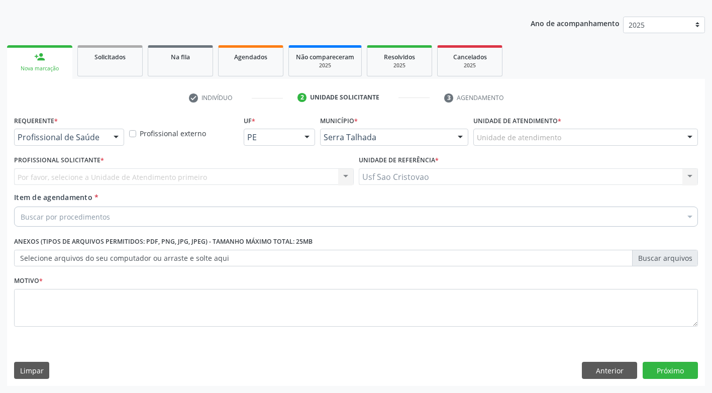
scroll to position [105, 0]
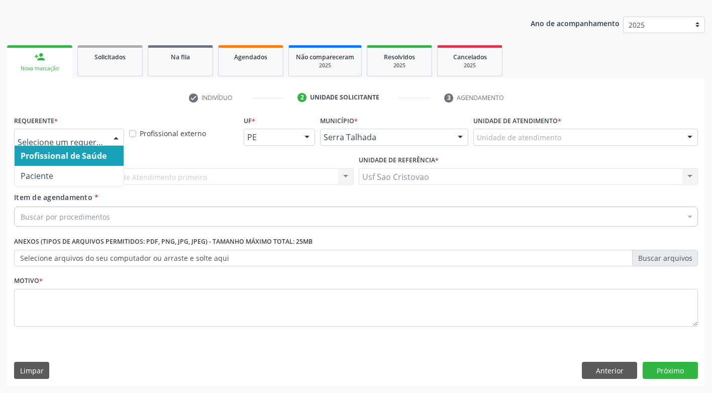
click at [115, 140] on div at bounding box center [116, 137] width 15 height 17
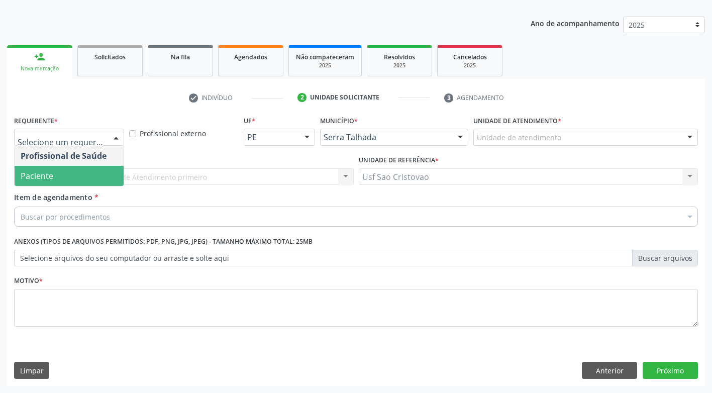
click at [110, 178] on span "Paciente" at bounding box center [69, 176] width 109 height 20
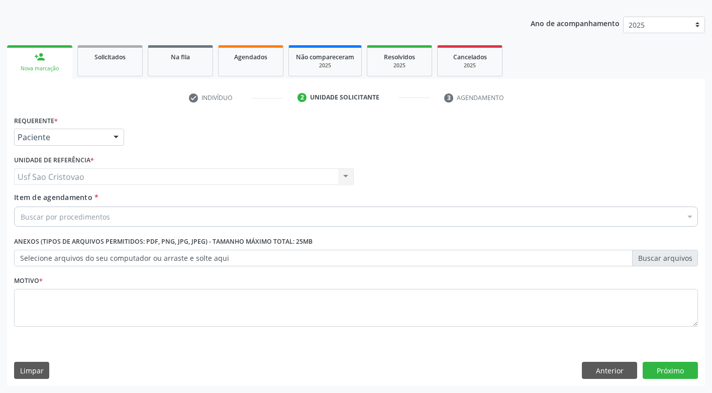
click at [133, 215] on div "Buscar por procedimentos" at bounding box center [356, 217] width 684 height 20
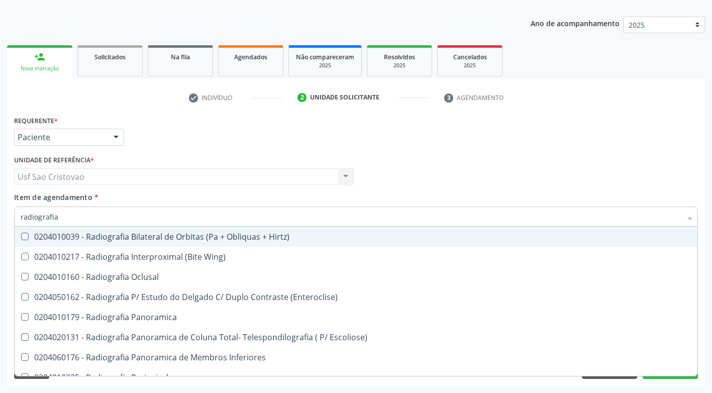
type input "radiografia"
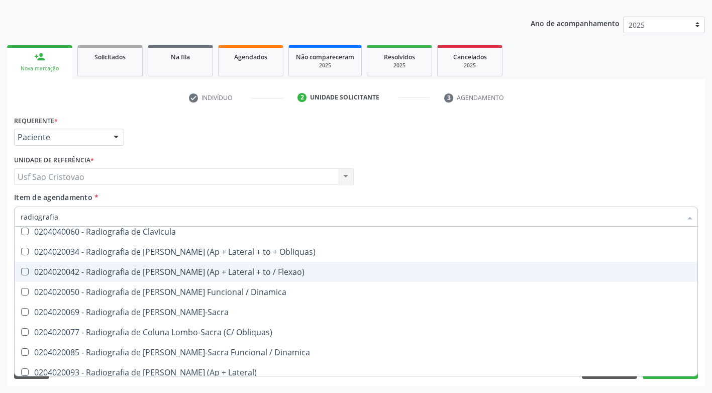
scroll to position [503, 0]
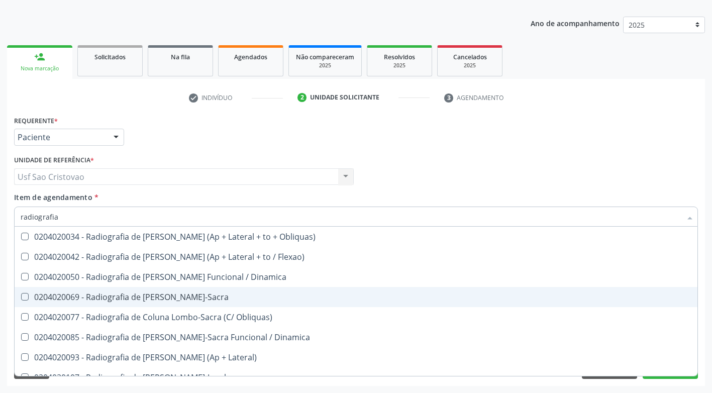
click at [214, 297] on div "0204020069 - Radiografia de Coluna Lombo-Sacra" at bounding box center [356, 297] width 671 height 8
checkbox Lombo-Sacra "true"
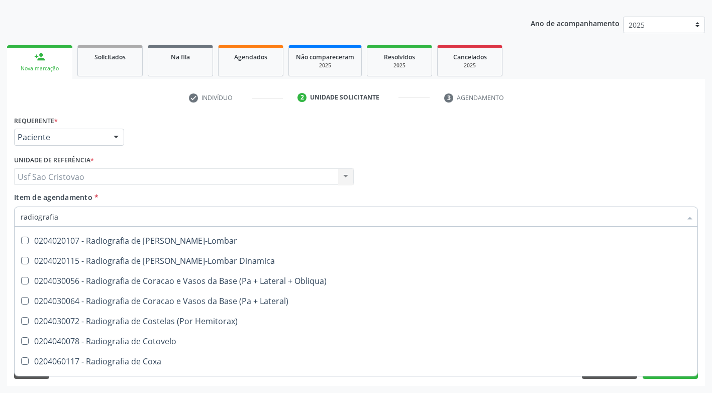
scroll to position [653, 0]
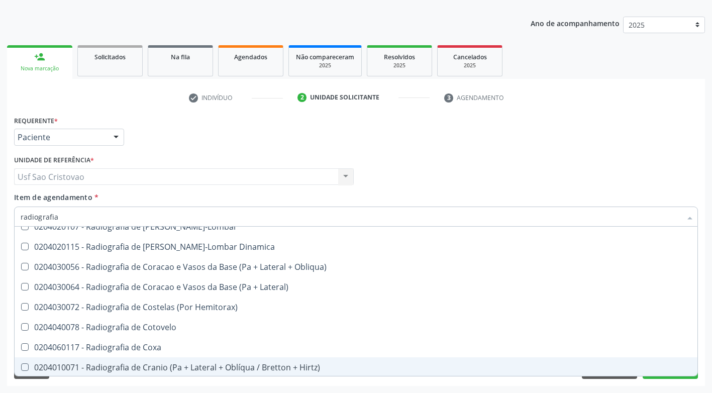
click at [511, 383] on div "Requerente * Paciente Profissional de Saúde Paciente Nenhum resultado encontrad…" at bounding box center [356, 249] width 698 height 273
checkbox Wing\) "true"
checkbox Lombo-Sacra "false"
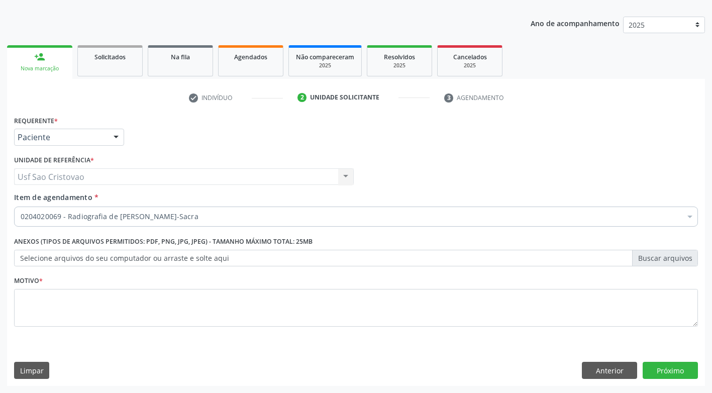
scroll to position [0, 0]
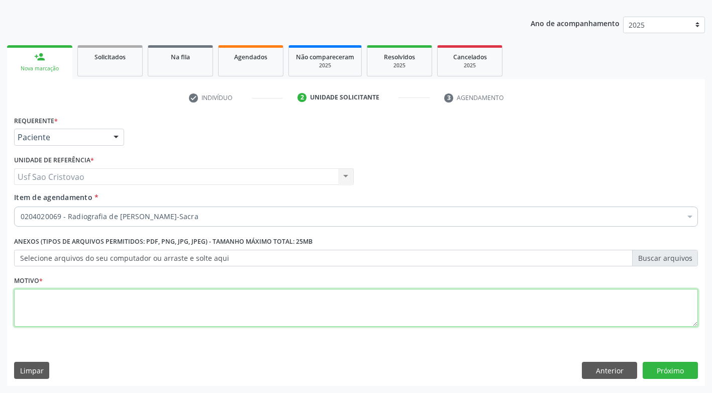
click at [507, 307] on textarea at bounding box center [356, 308] width 684 height 38
type textarea "."
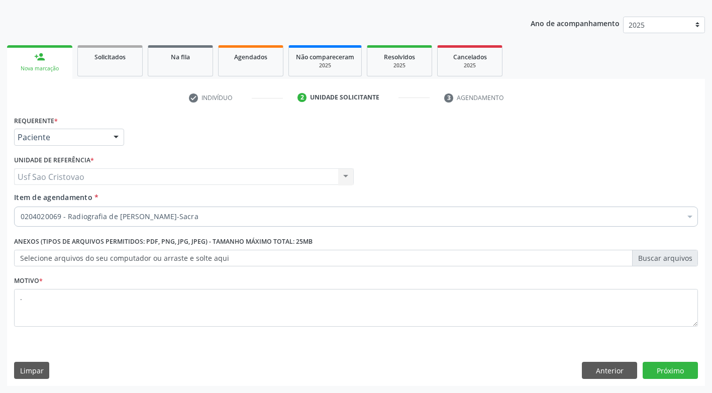
click at [483, 346] on div "Requerente * Paciente Profissional de Saúde Paciente Nenhum resultado encontrad…" at bounding box center [356, 249] width 698 height 273
click at [670, 371] on button "Próximo" at bounding box center [670, 370] width 55 height 17
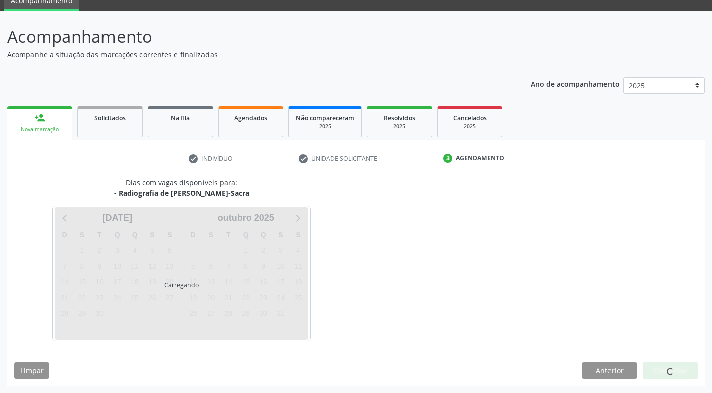
scroll to position [44, 0]
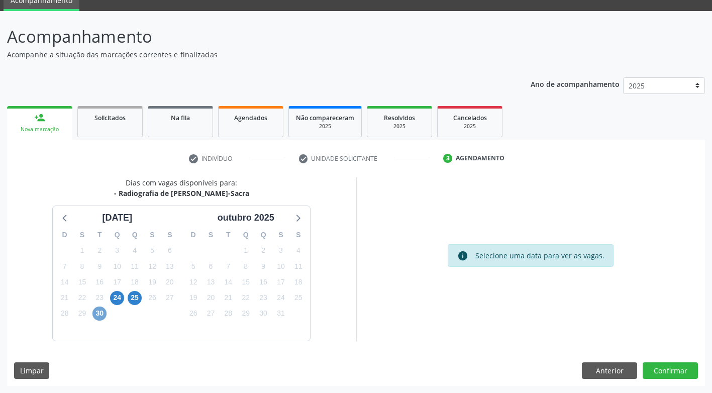
click at [103, 313] on span "30" at bounding box center [99, 314] width 14 height 14
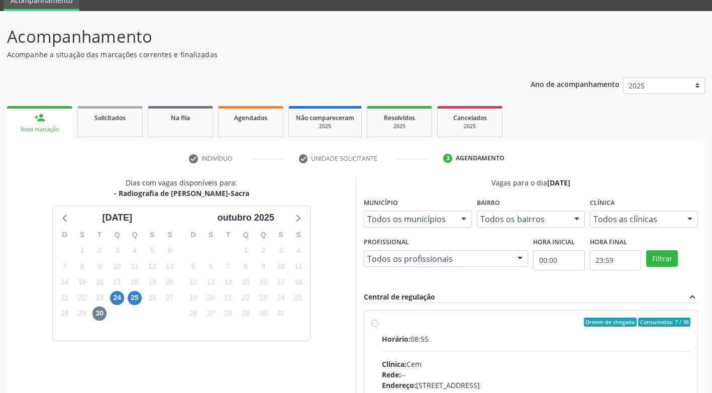
click at [382, 323] on label "Ordem de chegada Consumidos: 7 / 38 Horário: 08:55 Clínica: Cem Rede: -- Endere…" at bounding box center [536, 395] width 309 height 154
click at [372, 323] on input "Ordem de chegada Consumidos: 7 / 38 Horário: 08:55 Clínica: Cem Rede: -- Endere…" at bounding box center [374, 322] width 7 height 9
radio input "true"
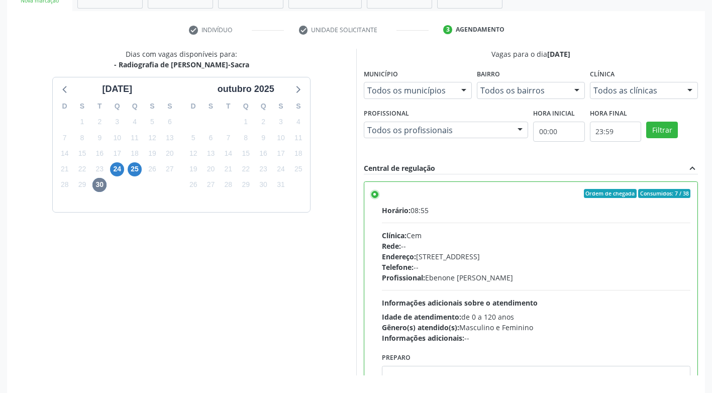
scroll to position [208, 0]
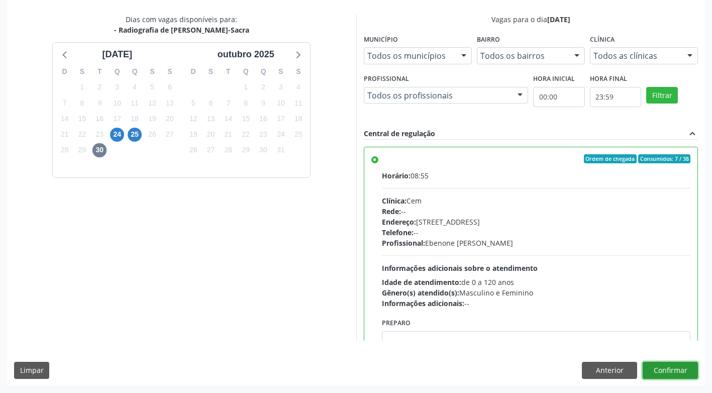
click at [682, 374] on button "Confirmar" at bounding box center [670, 370] width 55 height 17
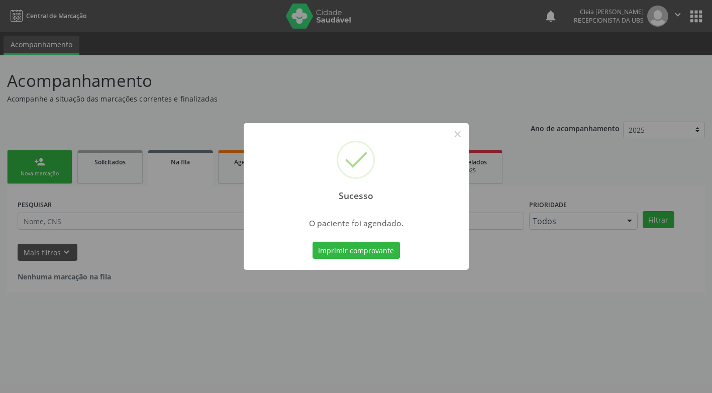
scroll to position [0, 0]
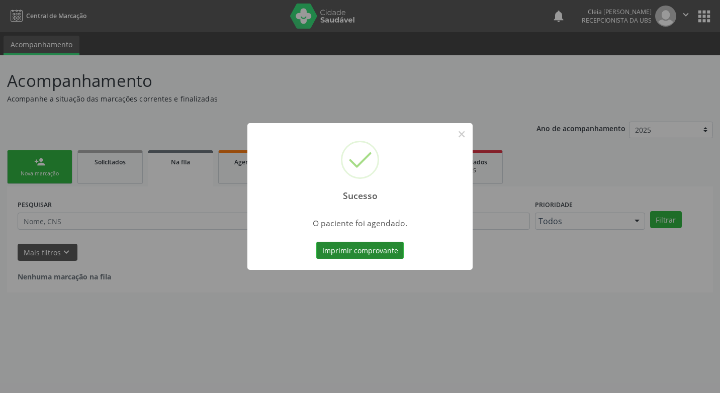
click at [365, 254] on button "Imprimir comprovante" at bounding box center [359, 250] width 87 height 17
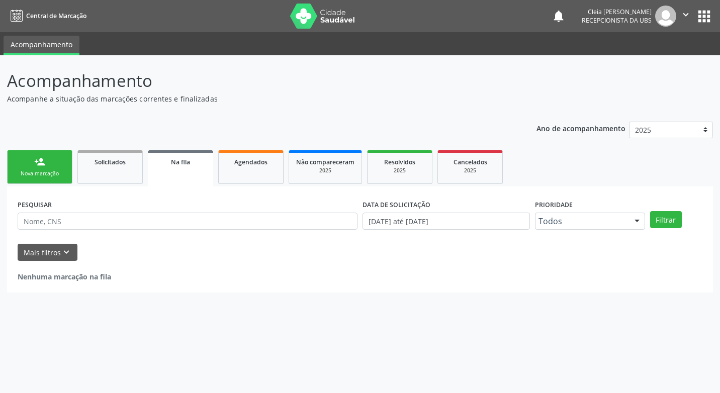
click at [54, 170] on div "Nova marcação" at bounding box center [40, 174] width 50 height 8
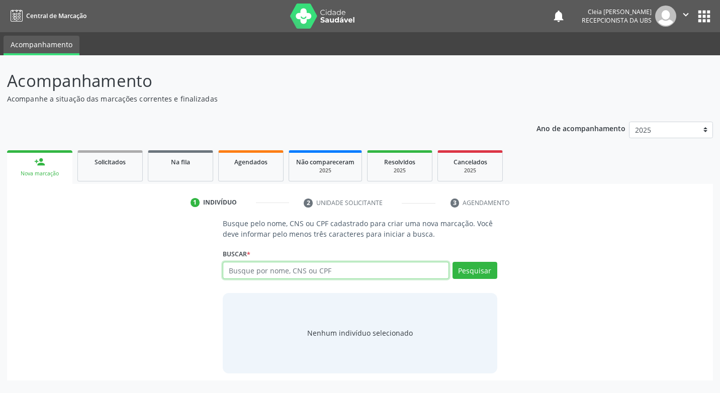
click at [294, 273] on input "text" at bounding box center [336, 270] width 226 height 17
type input "700009958811000"
click at [469, 268] on button "Pesquisar" at bounding box center [474, 270] width 45 height 17
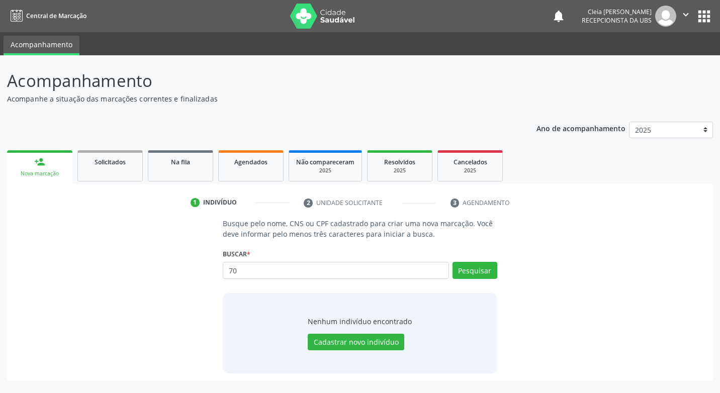
type input "7"
type input "700009958811000"
click at [481, 267] on button "Pesquisar" at bounding box center [474, 270] width 45 height 17
type input "700009958811000"
type input "7"
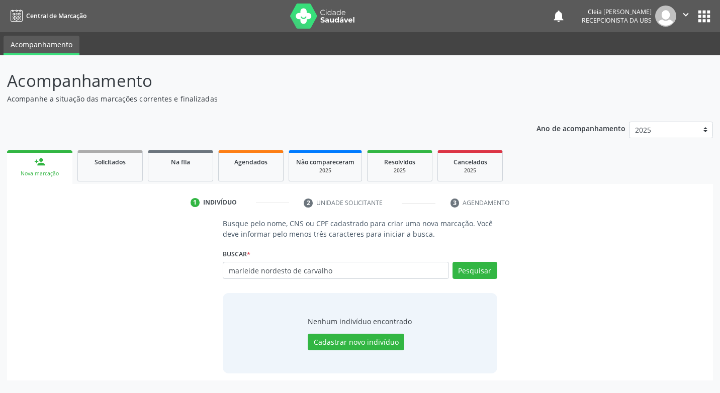
type input "marleide nordesto de carvalho"
click at [481, 267] on button "Pesquisar" at bounding box center [474, 270] width 45 height 17
type input "m"
type input "marleide modestode carvalho"
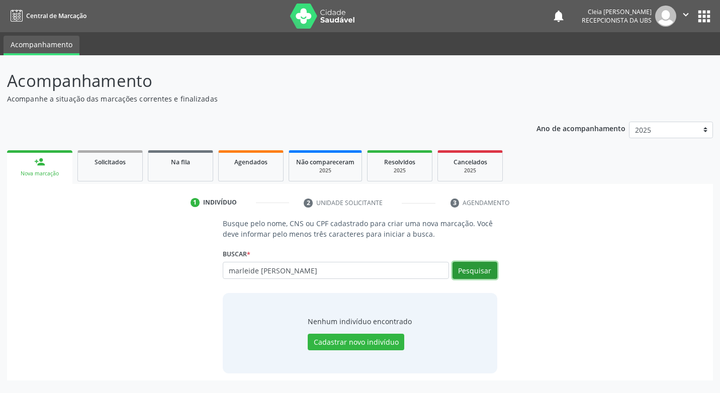
click at [481, 267] on button "Pesquisar" at bounding box center [474, 270] width 45 height 17
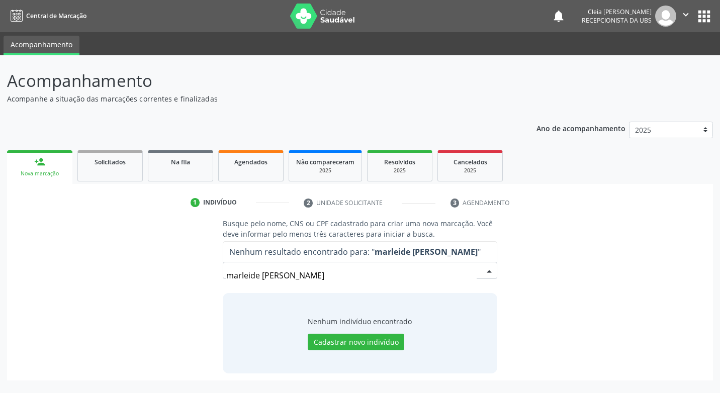
click at [295, 275] on input "marleide modestode carvalho" at bounding box center [351, 275] width 250 height 20
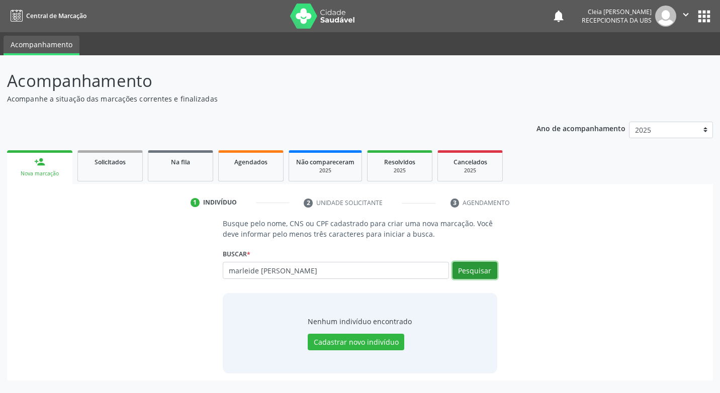
click at [475, 272] on button "Pesquisar" at bounding box center [474, 270] width 45 height 17
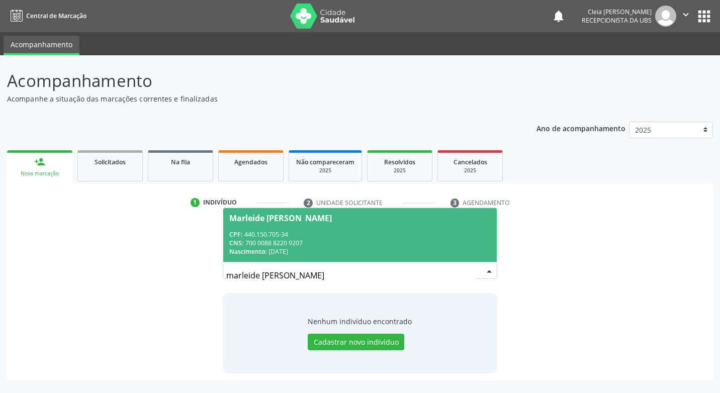
click at [370, 227] on span "Marleide Modesto de Carvalho CPF: 440.150.705-34 CNS: 700 0088 8220 9207 Nascim…" at bounding box center [359, 235] width 273 height 54
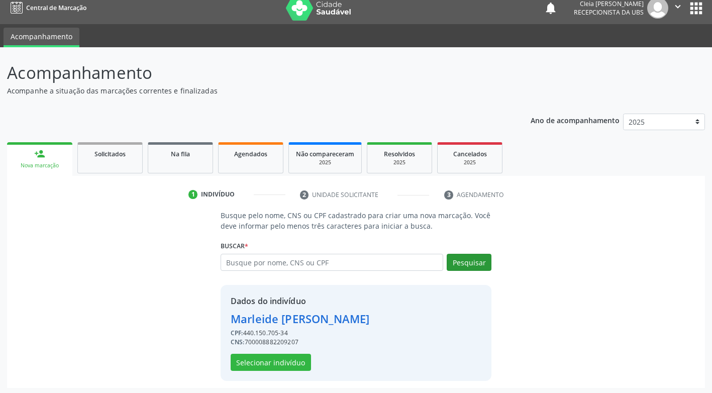
scroll to position [10, 0]
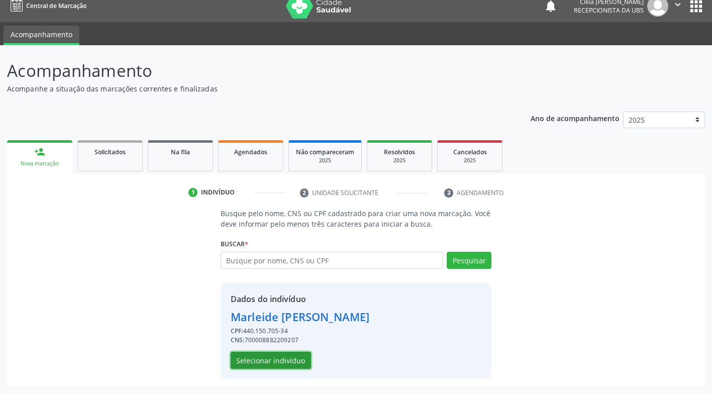
click at [299, 360] on button "Selecionar indivíduo" at bounding box center [271, 360] width 80 height 17
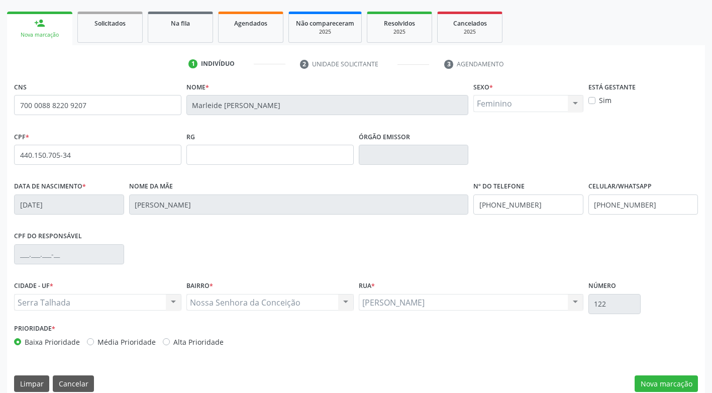
scroll to position [152, 0]
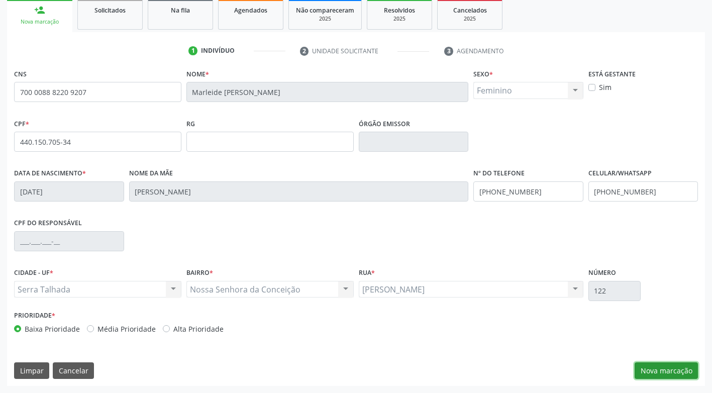
click at [674, 373] on button "Nova marcação" at bounding box center [666, 370] width 63 height 17
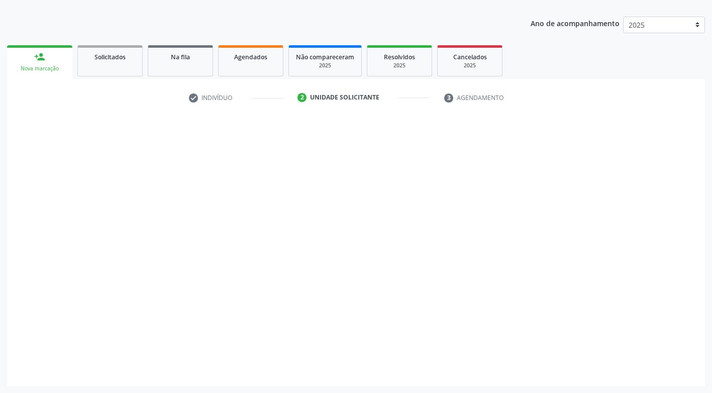
scroll to position [105, 0]
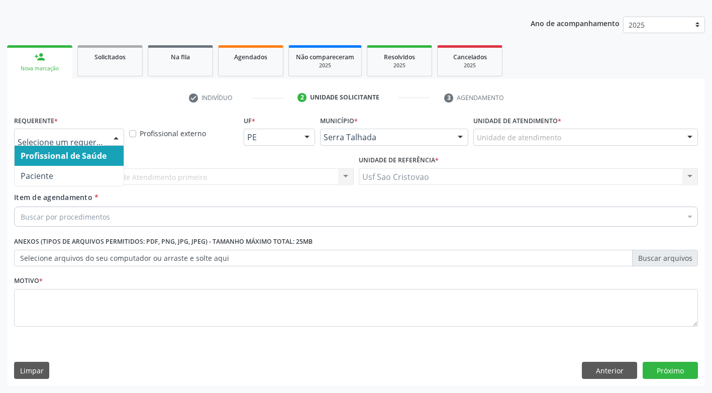
click at [117, 136] on div at bounding box center [116, 137] width 15 height 17
type input "radiog"
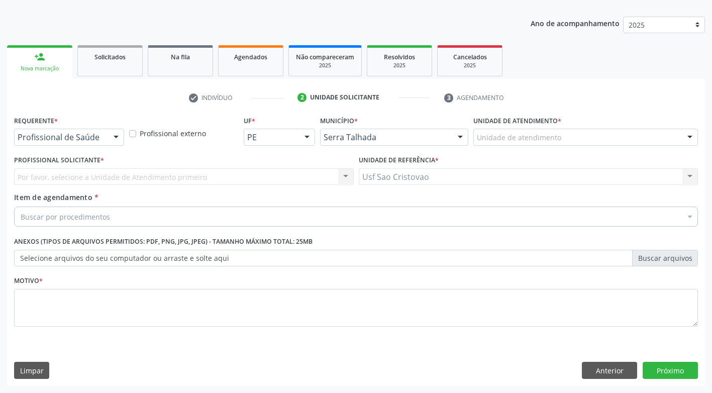
click at [118, 137] on div at bounding box center [116, 137] width 15 height 17
click at [118, 139] on div at bounding box center [116, 137] width 15 height 17
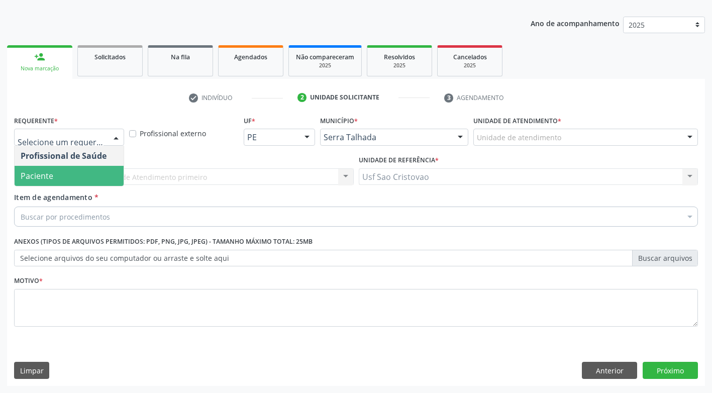
click at [91, 177] on span "Paciente" at bounding box center [69, 176] width 109 height 20
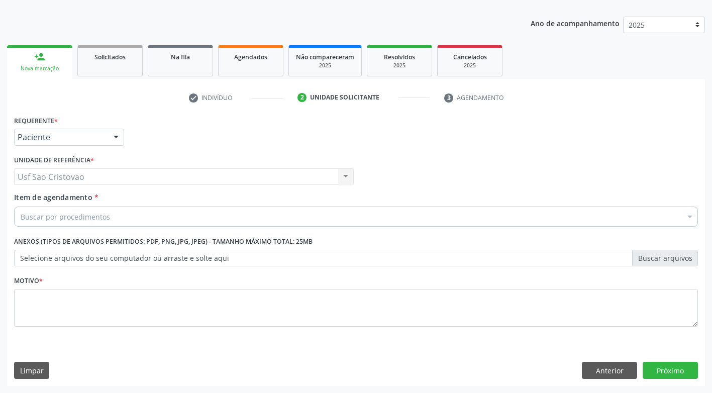
click at [114, 220] on div "Buscar por procedimentos" at bounding box center [356, 217] width 684 height 20
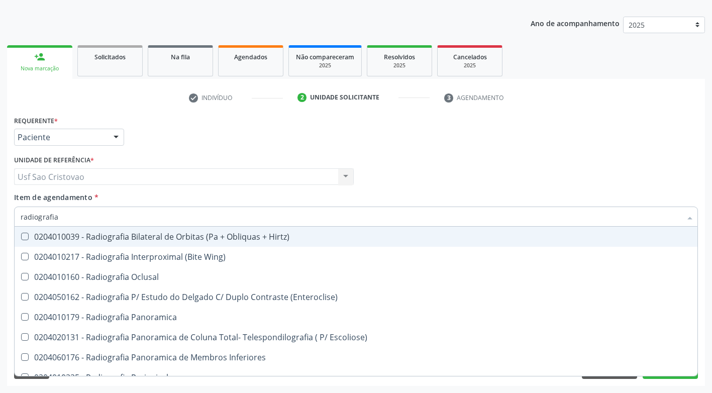
type input "radiografia"
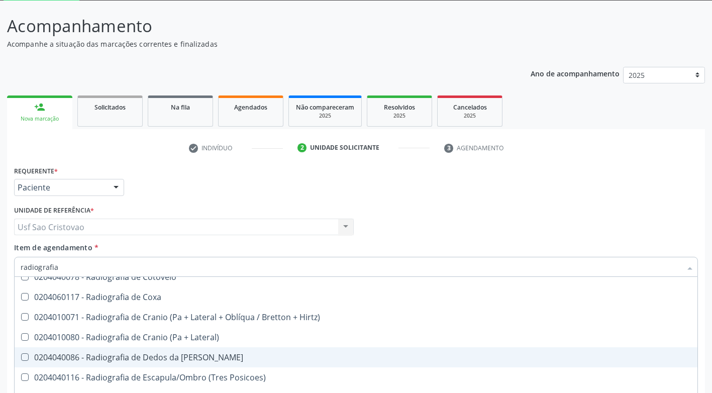
scroll to position [804, 0]
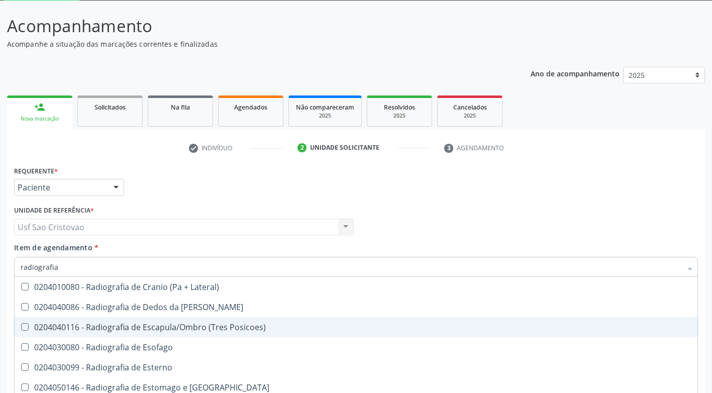
click at [24, 328] on Posicoes\) at bounding box center [25, 327] width 8 height 8
click at [21, 328] on Posicoes\) "checkbox" at bounding box center [18, 327] width 7 height 7
checkbox Posicoes\) "true"
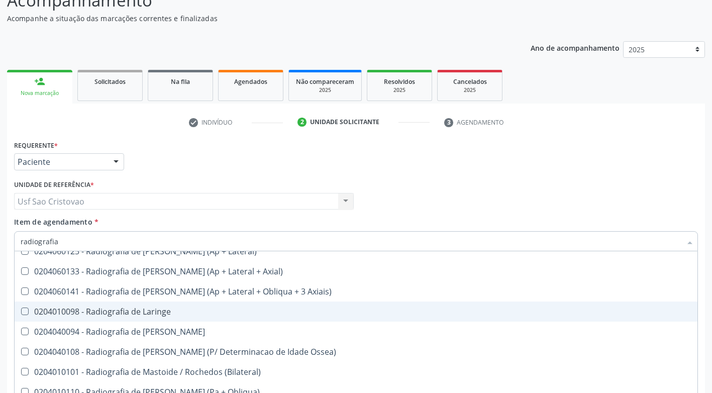
scroll to position [105, 0]
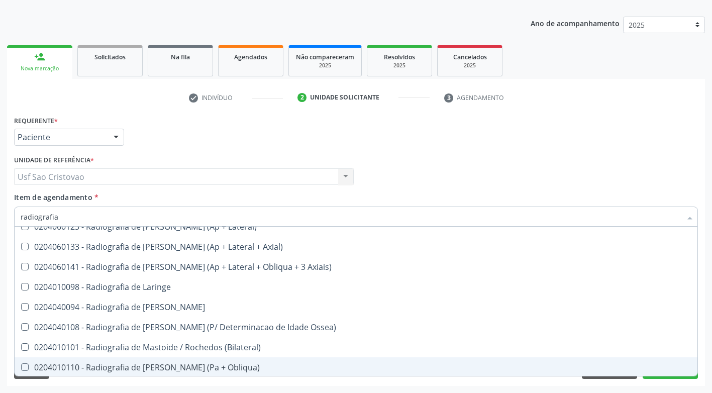
click at [505, 388] on div "Acompanhamento Acompanhe a situação das marcações correntes e finalizadas Relat…" at bounding box center [356, 171] width 712 height 443
checkbox Wing\) "true"
checkbox Posicoes\) "false"
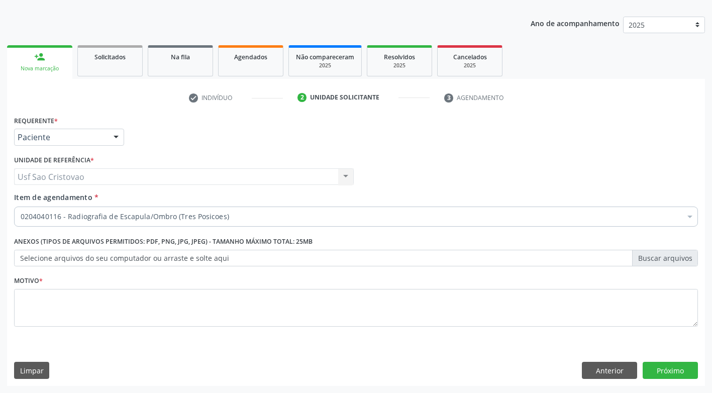
scroll to position [0, 0]
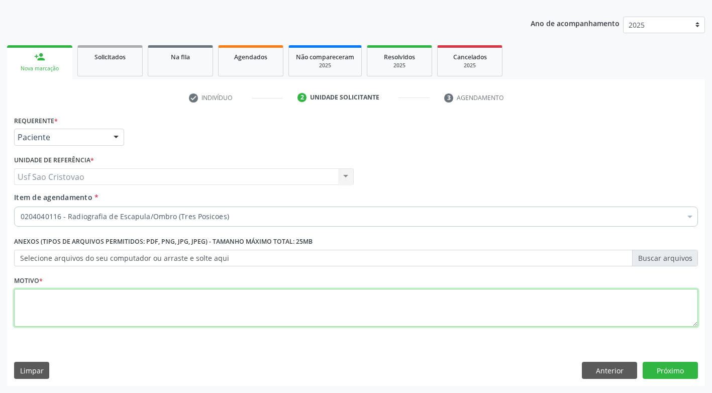
click at [199, 304] on textarea at bounding box center [356, 308] width 684 height 38
type textarea "."
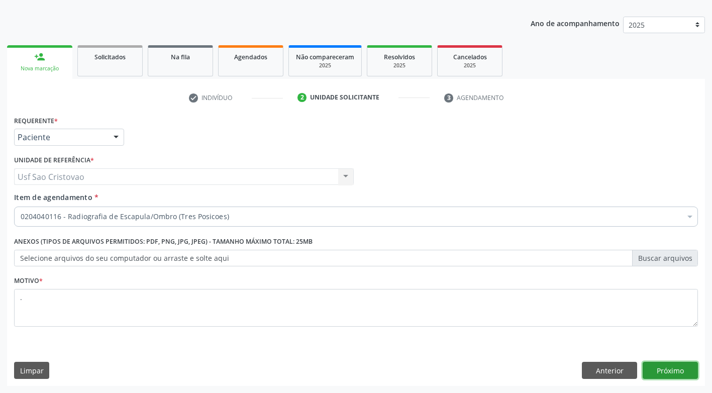
click at [676, 373] on button "Próximo" at bounding box center [670, 370] width 55 height 17
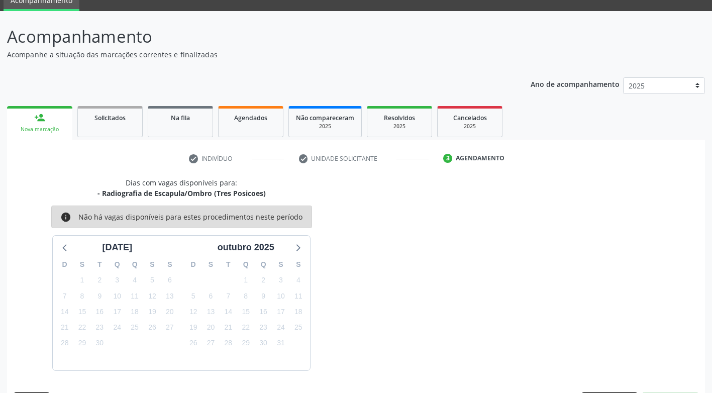
scroll to position [74, 0]
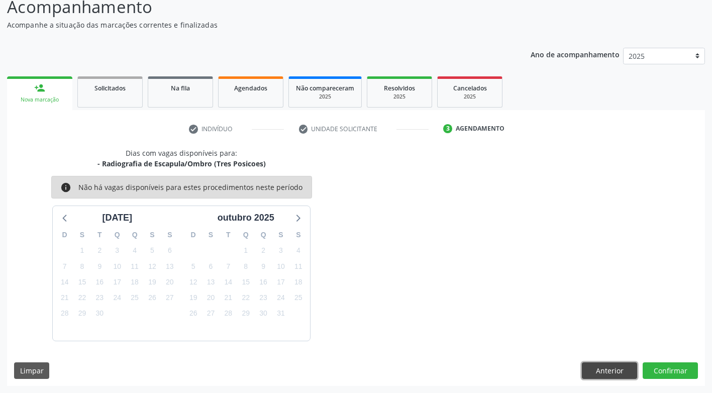
click at [604, 368] on button "Anterior" at bounding box center [609, 370] width 55 height 17
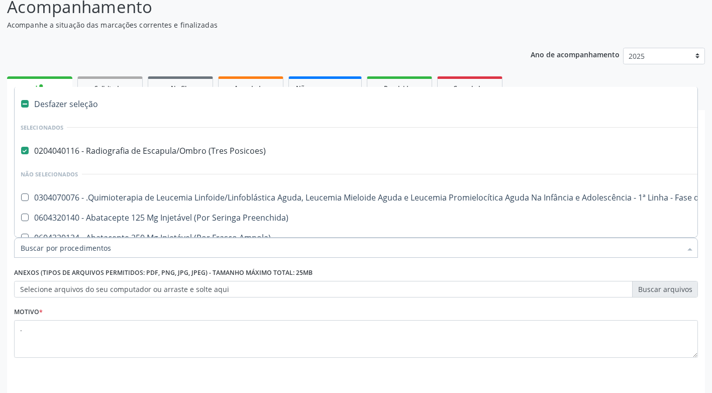
drag, startPoint x: 27, startPoint y: 239, endPoint x: -2, endPoint y: 241, distance: 28.7
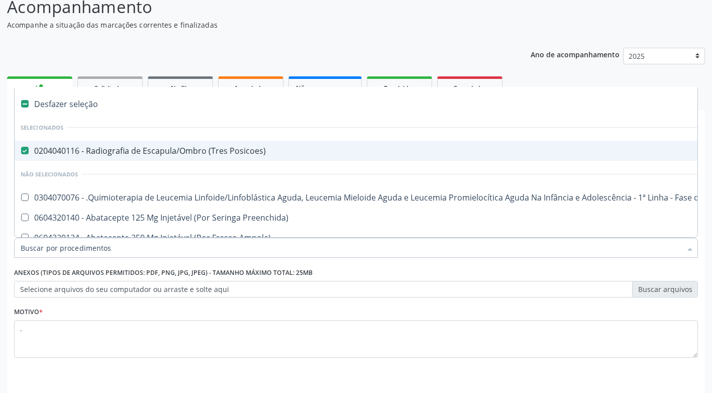
click at [23, 148] on Posicoes\) at bounding box center [25, 151] width 8 height 8
click at [21, 148] on Posicoes\) "checkbox" at bounding box center [18, 150] width 7 height 7
checkbox Posicoes\) "false"
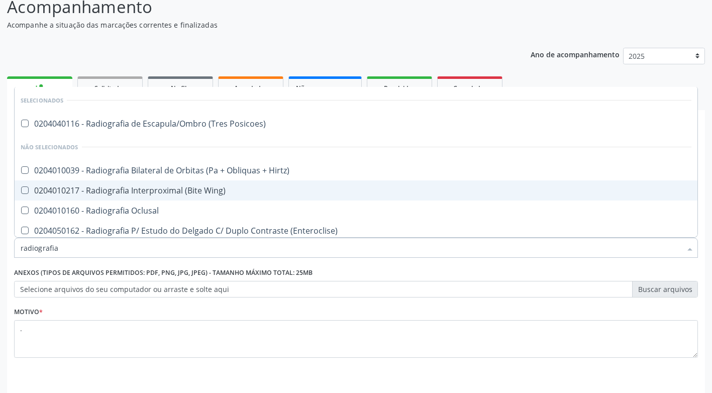
type input "radiografia"
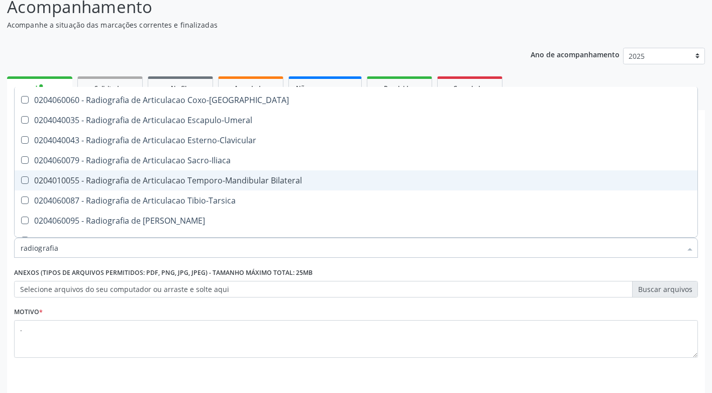
scroll to position [402, 0]
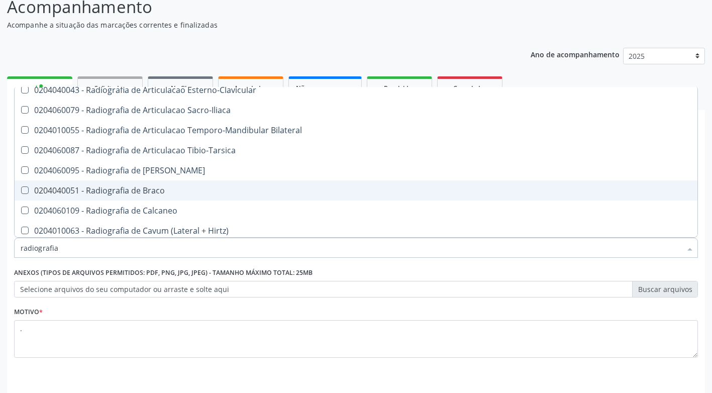
click at [24, 191] on Braco at bounding box center [25, 190] width 8 height 8
click at [21, 191] on Braco "checkbox" at bounding box center [18, 190] width 7 height 7
checkbox Braco "true"
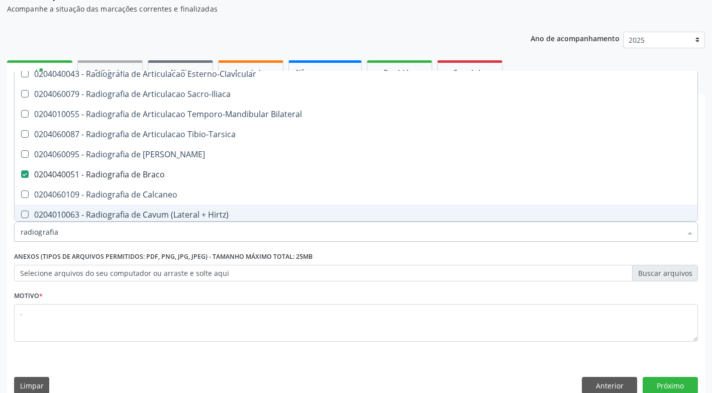
scroll to position [105, 0]
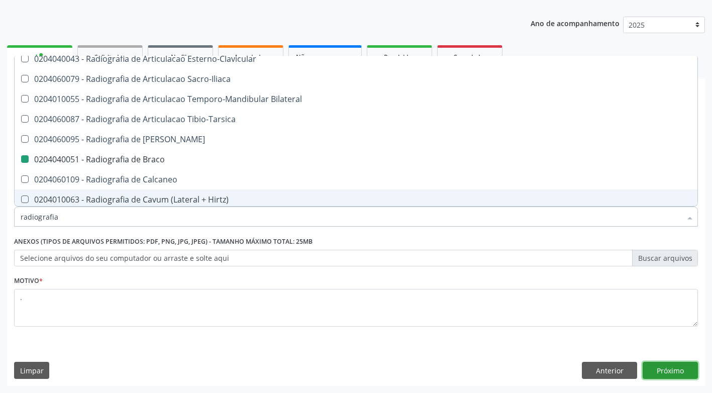
click at [686, 375] on button "Próximo" at bounding box center [670, 370] width 55 height 17
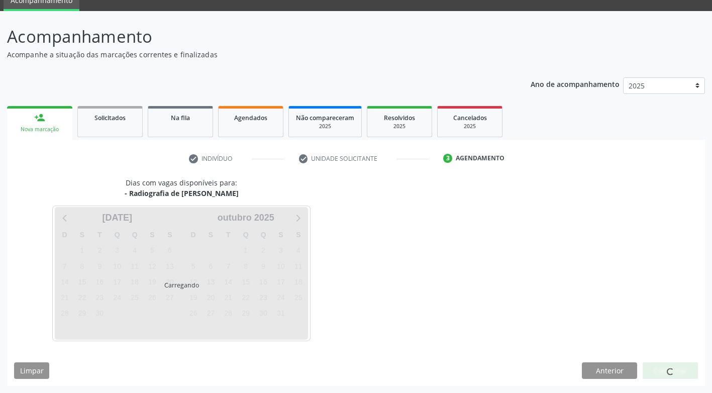
scroll to position [74, 0]
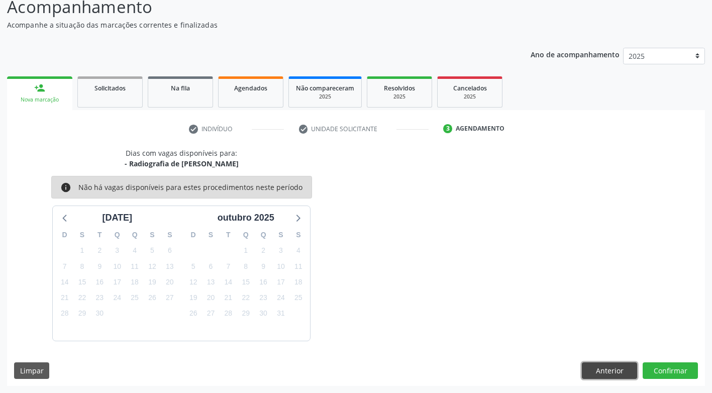
click at [615, 369] on button "Anterior" at bounding box center [609, 370] width 55 height 17
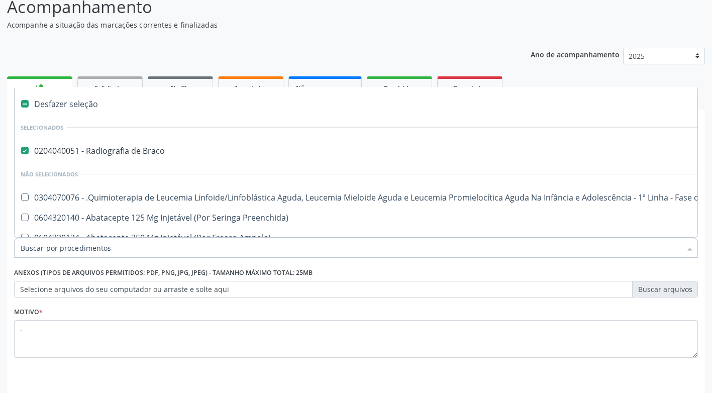
drag, startPoint x: 144, startPoint y: 247, endPoint x: 51, endPoint y: 250, distance: 93.0
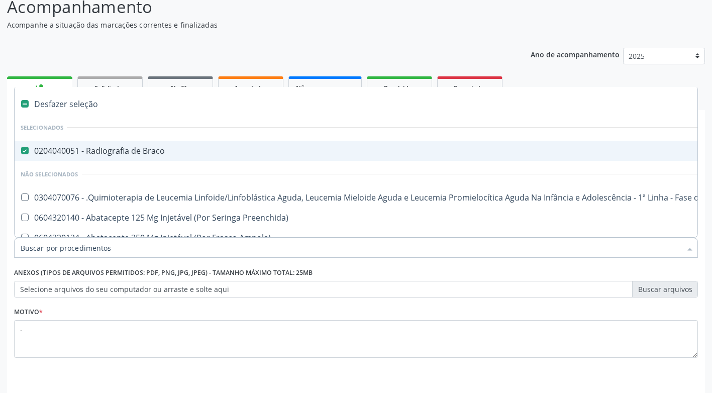
click at [25, 154] on Braco at bounding box center [25, 151] width 8 height 8
click at [21, 154] on Braco "checkbox" at bounding box center [18, 150] width 7 height 7
checkbox Braco "false"
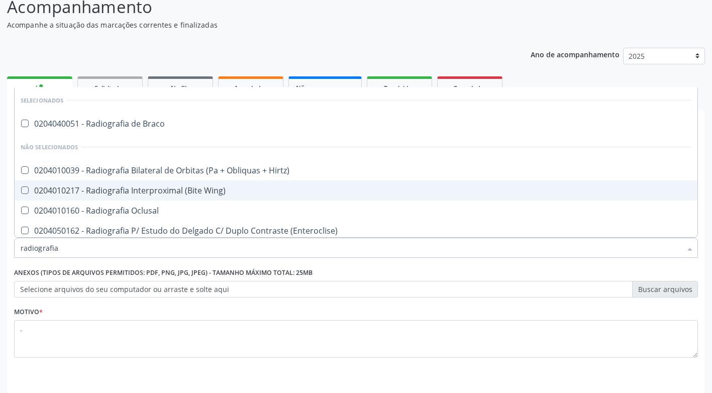
type input "radiografia"
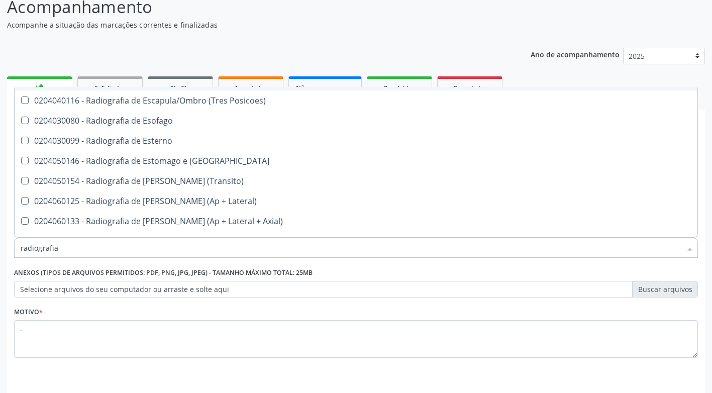
scroll to position [955, 0]
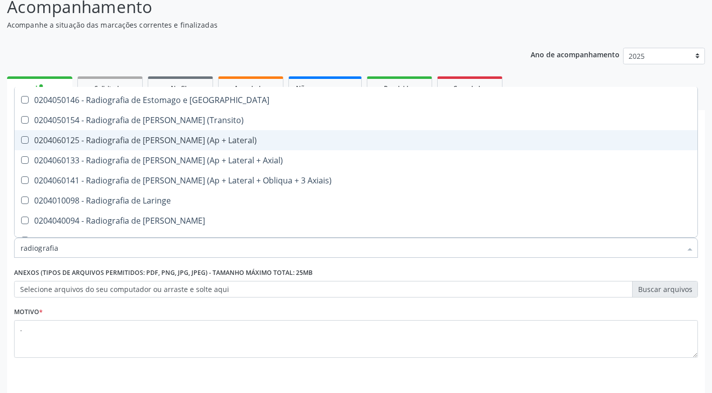
click at [26, 138] on Lateral\) at bounding box center [25, 140] width 8 height 8
click at [21, 138] on Lateral\) "checkbox" at bounding box center [18, 140] width 7 height 7
checkbox Lateral\) "true"
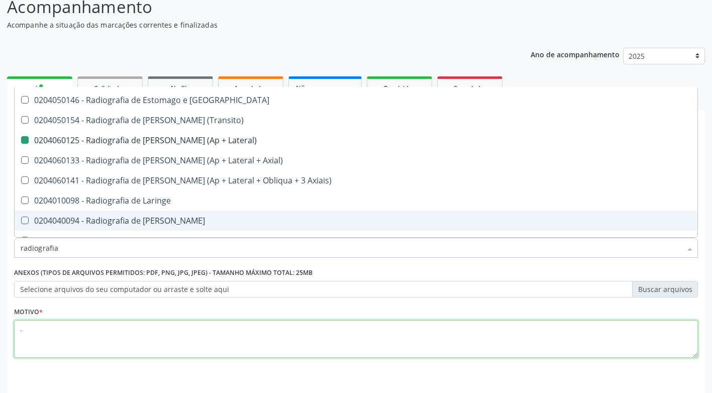
click at [115, 347] on textarea "." at bounding box center [356, 339] width 684 height 38
checkbox Braco "true"
checkbox Lateral\) "false"
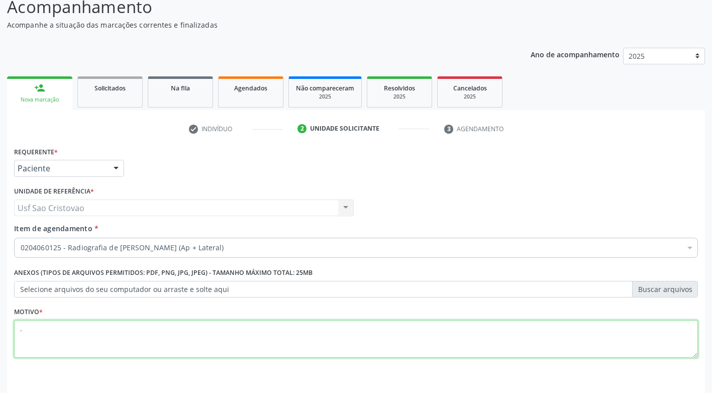
scroll to position [0, 0]
type textarea ".."
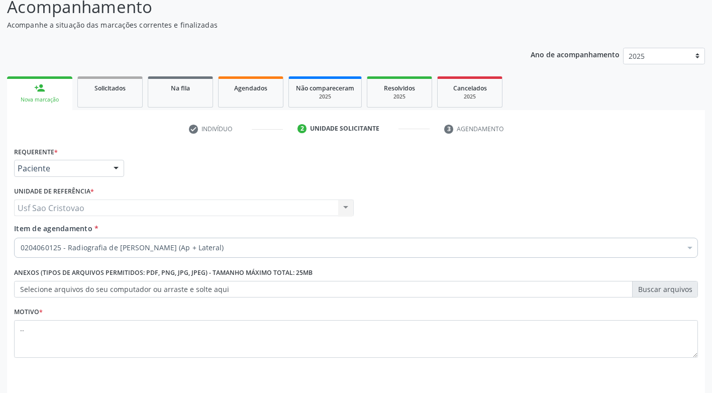
click at [179, 378] on div "Requerente * Paciente Profissional de Saúde Paciente Nenhum resultado encontrad…" at bounding box center [356, 280] width 698 height 273
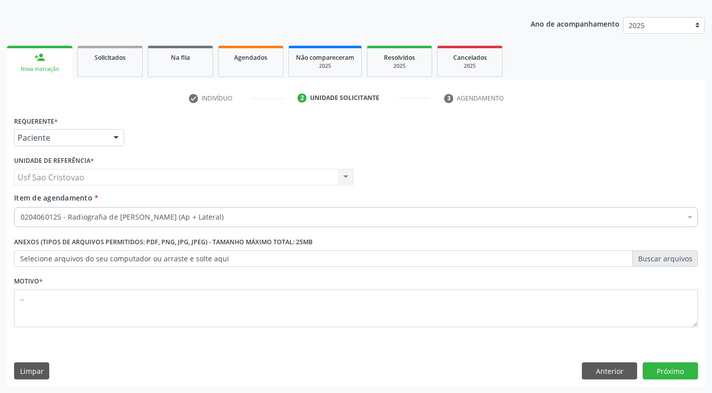
scroll to position [105, 0]
click at [665, 369] on button "Próximo" at bounding box center [670, 370] width 55 height 17
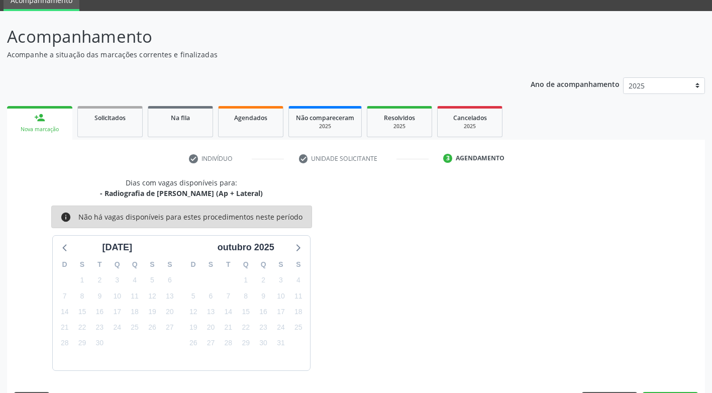
scroll to position [74, 0]
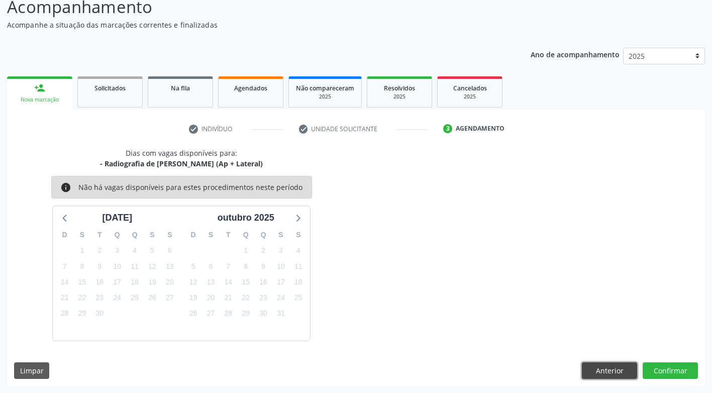
click at [608, 372] on button "Anterior" at bounding box center [609, 370] width 55 height 17
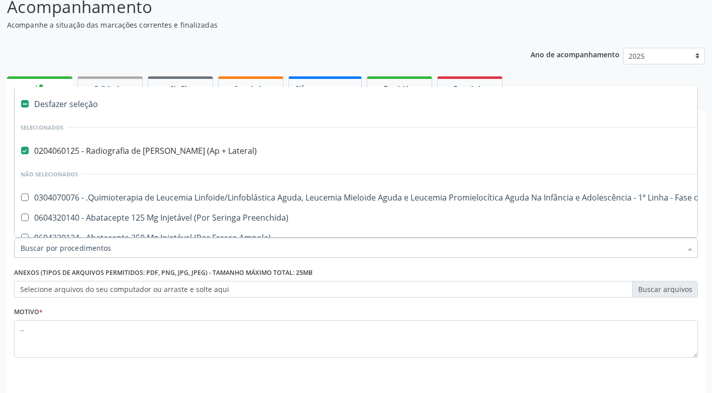
drag, startPoint x: 192, startPoint y: 248, endPoint x: 125, endPoint y: 247, distance: 66.9
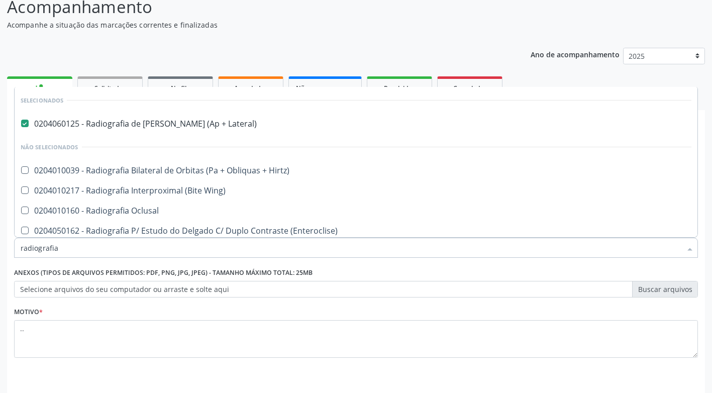
type input "radiografia"
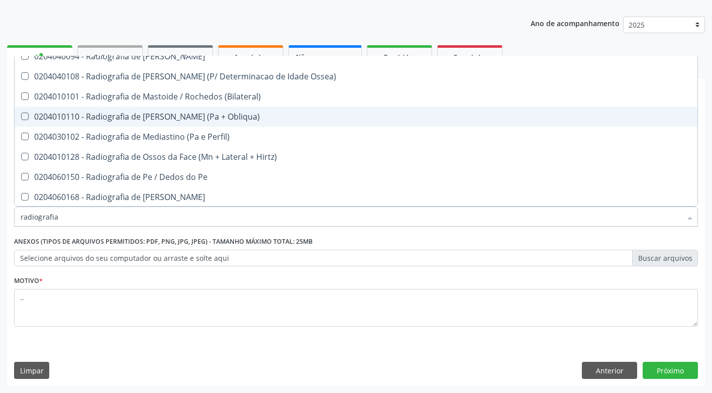
scroll to position [1106, 0]
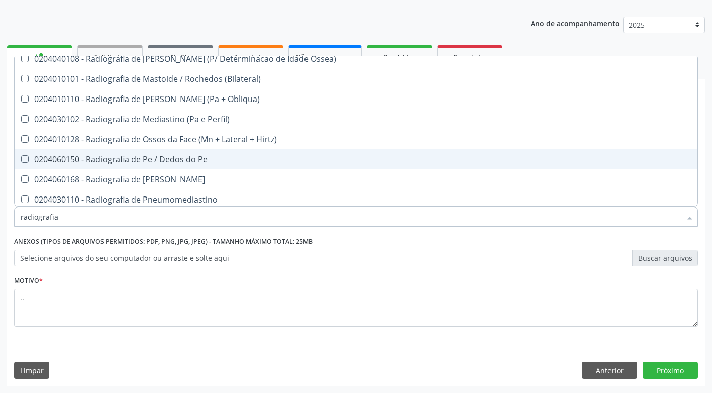
click at [27, 158] on Pe at bounding box center [25, 159] width 8 height 8
click at [21, 158] on Pe "checkbox" at bounding box center [18, 159] width 7 height 7
checkbox Pe "true"
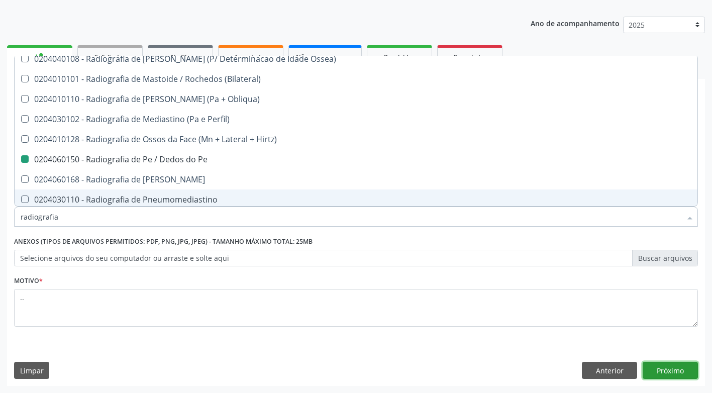
click at [678, 367] on button "Próximo" at bounding box center [670, 370] width 55 height 17
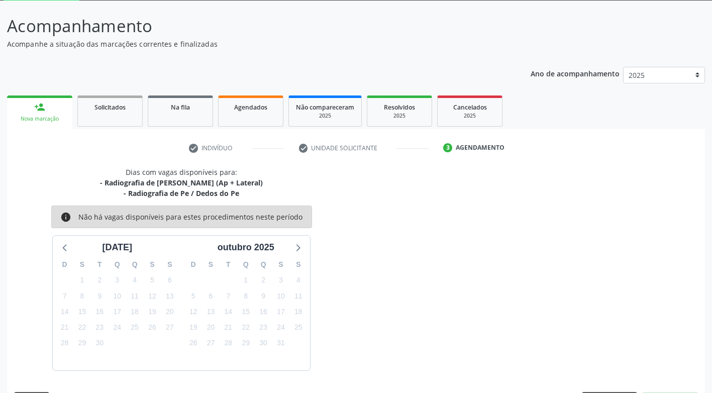
scroll to position [84, 0]
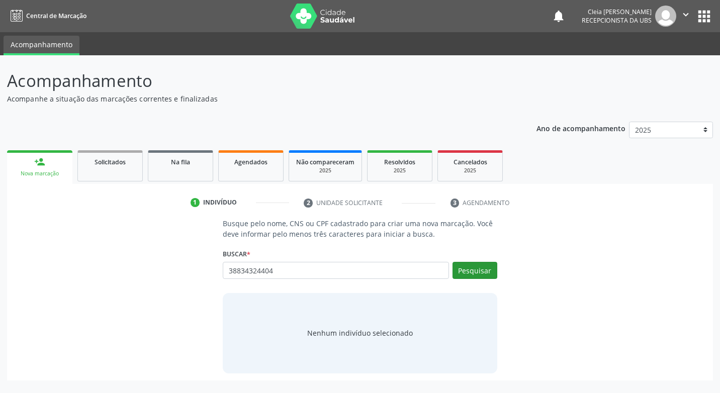
type input "38834324404"
click at [491, 267] on button "Pesquisar" at bounding box center [474, 270] width 45 height 17
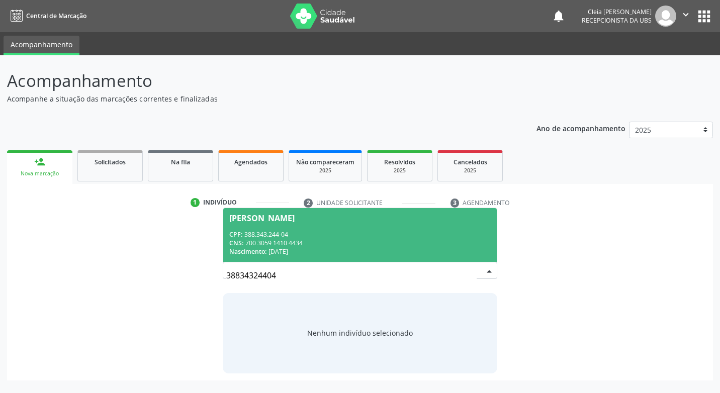
click at [413, 228] on span "Maria Iraildes Vieira Pereira CPF: 388.343.244-04 CNS: 700 3059 1410 4434 Nasci…" at bounding box center [359, 235] width 273 height 54
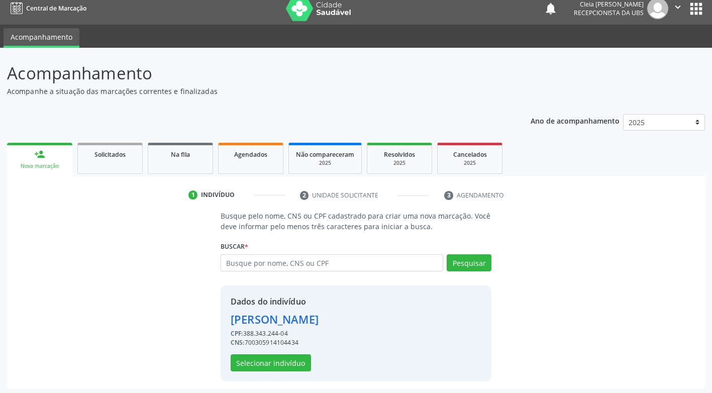
scroll to position [10, 0]
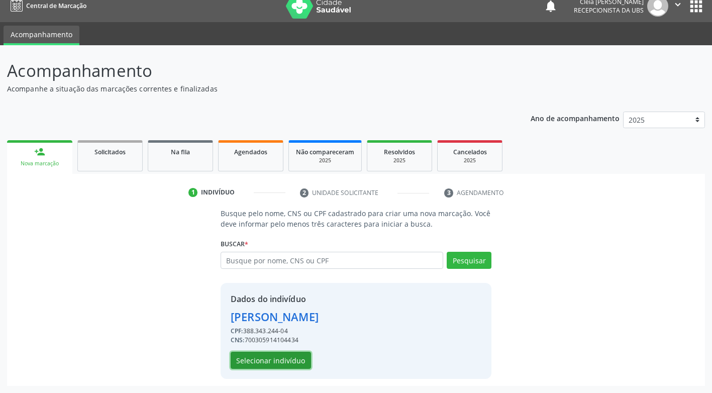
click at [287, 362] on button "Selecionar indivíduo" at bounding box center [271, 360] width 80 height 17
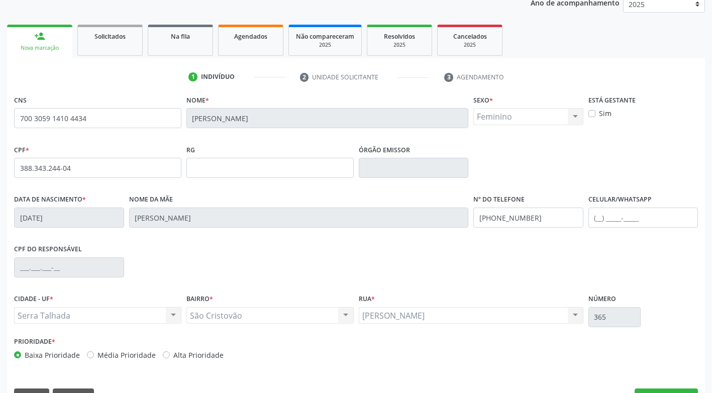
scroll to position [152, 0]
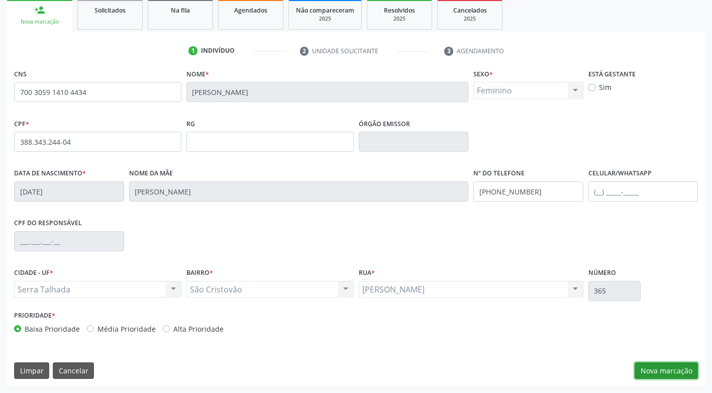
click at [681, 369] on button "Nova marcação" at bounding box center [666, 370] width 63 height 17
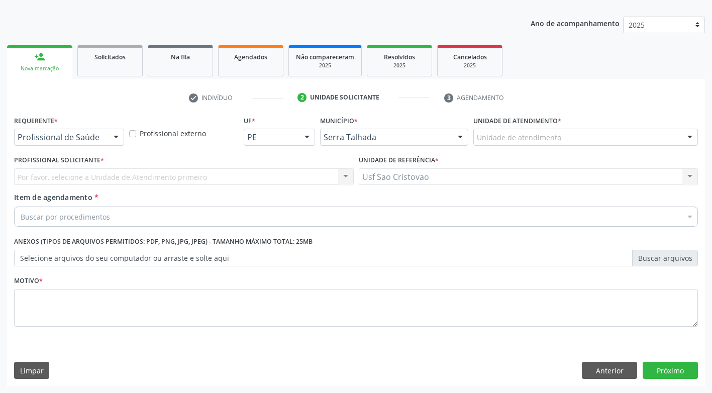
scroll to position [105, 0]
click at [117, 139] on div at bounding box center [116, 137] width 15 height 17
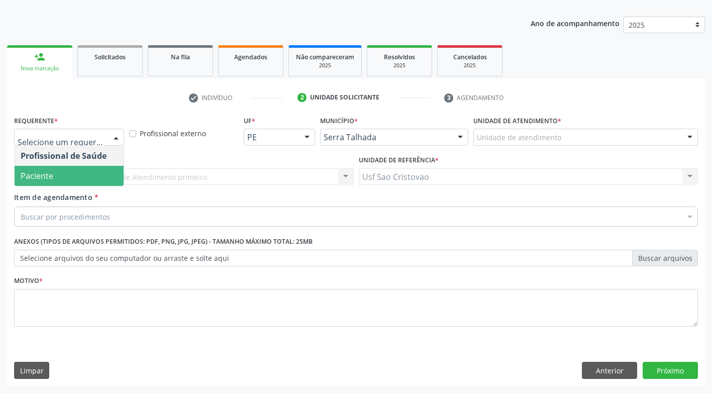
click at [114, 181] on span "Paciente" at bounding box center [69, 176] width 109 height 20
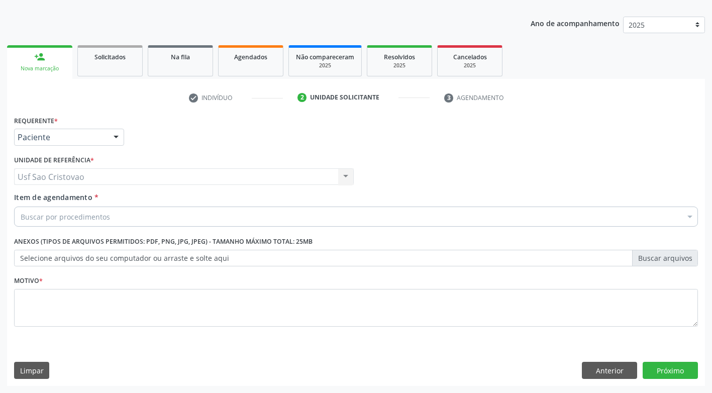
click at [131, 220] on div "Buscar por procedimentos" at bounding box center [356, 217] width 684 height 20
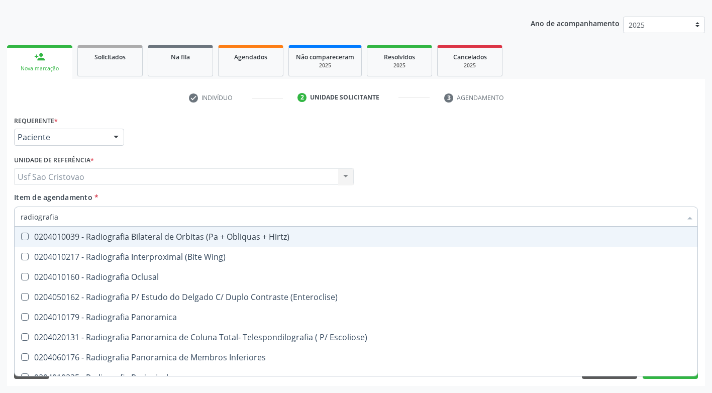
type input "radiografia"
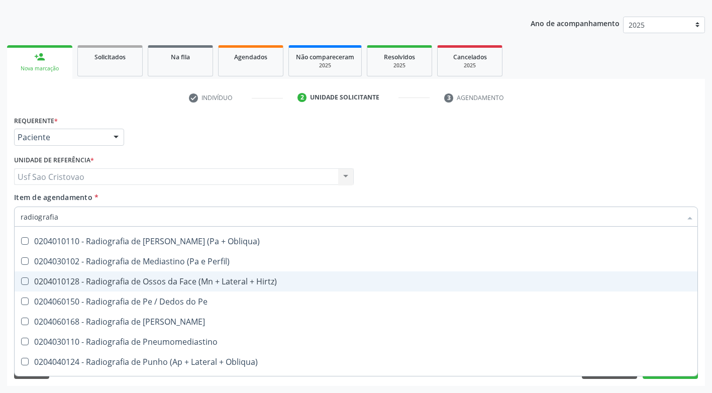
scroll to position [1106, 0]
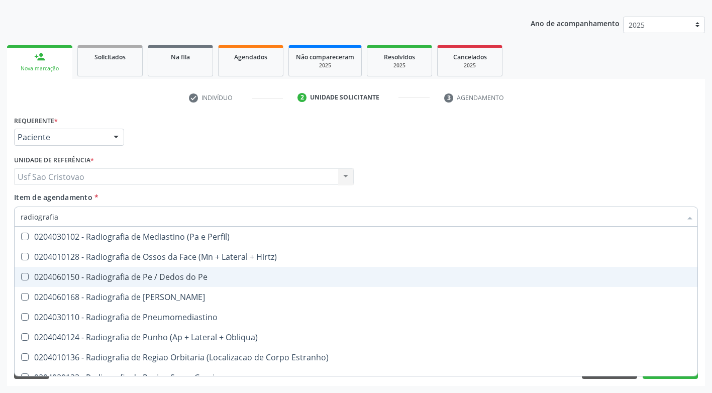
click at [222, 283] on span "0204060150 - Radiografia de Pe / Dedos do Pe" at bounding box center [356, 277] width 683 height 20
checkbox Pe "true"
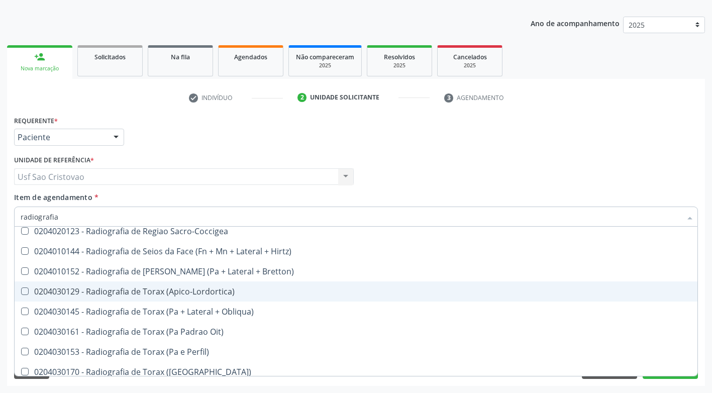
scroll to position [1257, 0]
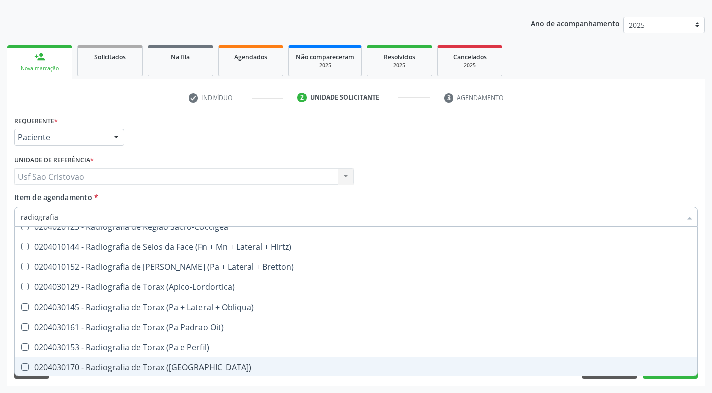
click at [481, 389] on div "Acompanhamento Acompanhe a situação das marcações correntes e finalizadas Relat…" at bounding box center [356, 171] width 712 height 443
checkbox Wing\) "true"
checkbox Pe "false"
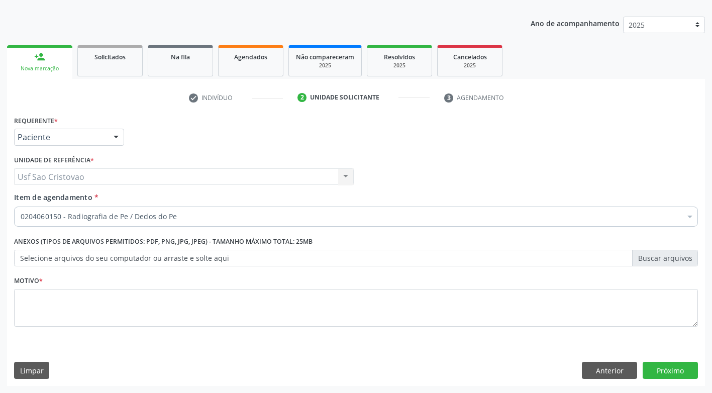
scroll to position [0, 0]
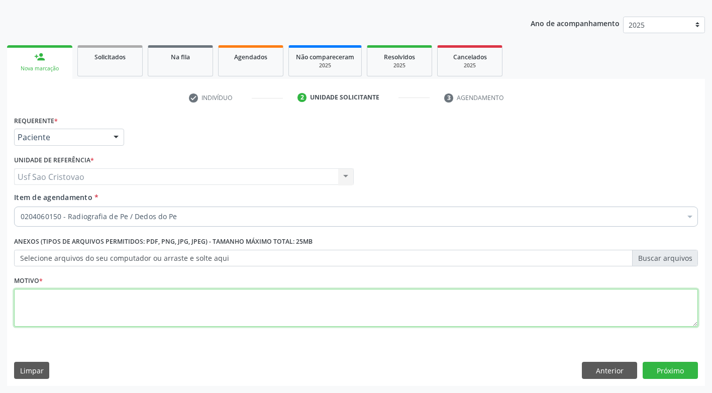
click at [291, 311] on textarea at bounding box center [356, 308] width 684 height 38
type textarea "."
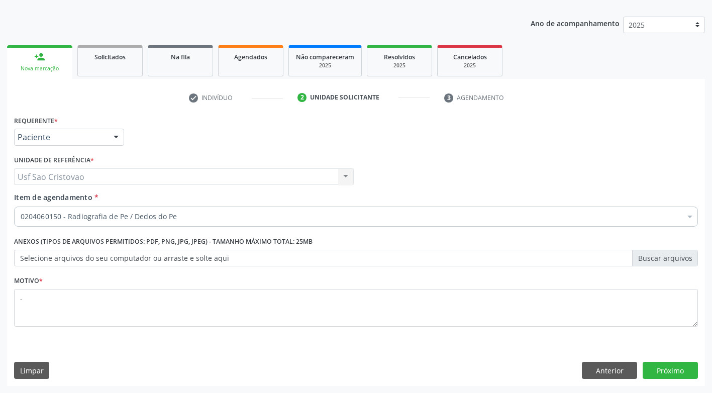
drag, startPoint x: 465, startPoint y: 355, endPoint x: 571, endPoint y: 321, distance: 110.3
click at [466, 354] on div "Requerente * Paciente Profissional de Saúde Paciente Nenhum resultado encontrad…" at bounding box center [356, 249] width 698 height 273
click at [662, 373] on button "Próximo" at bounding box center [670, 370] width 55 height 17
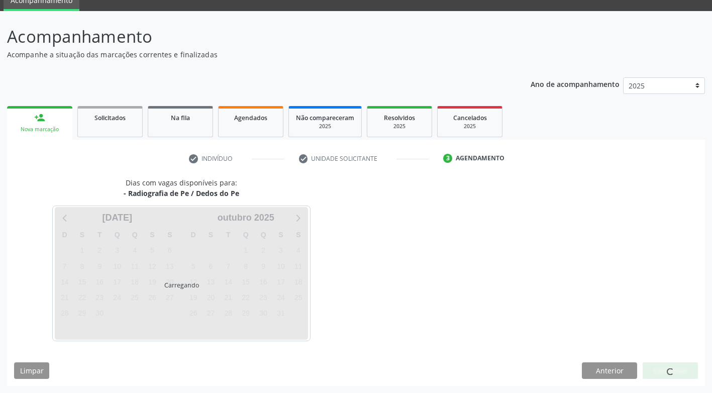
scroll to position [74, 0]
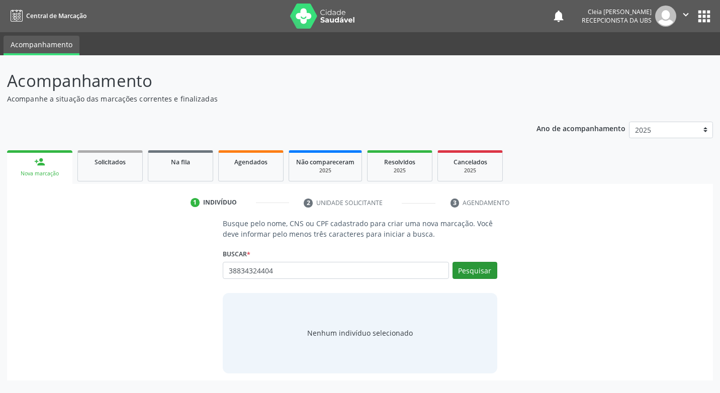
type input "38834324404"
click at [479, 270] on button "Pesquisar" at bounding box center [474, 270] width 45 height 17
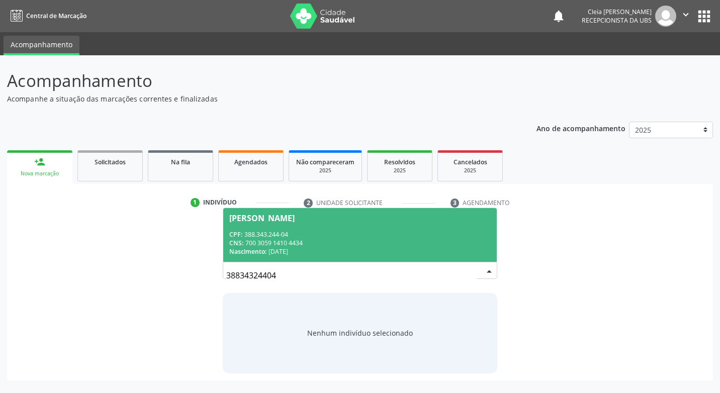
click at [385, 240] on div "CNS: 700 3059 1410 4434" at bounding box center [359, 243] width 261 height 9
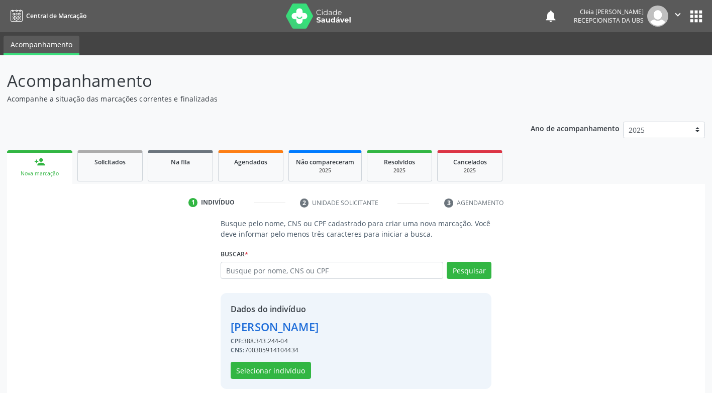
scroll to position [10, 0]
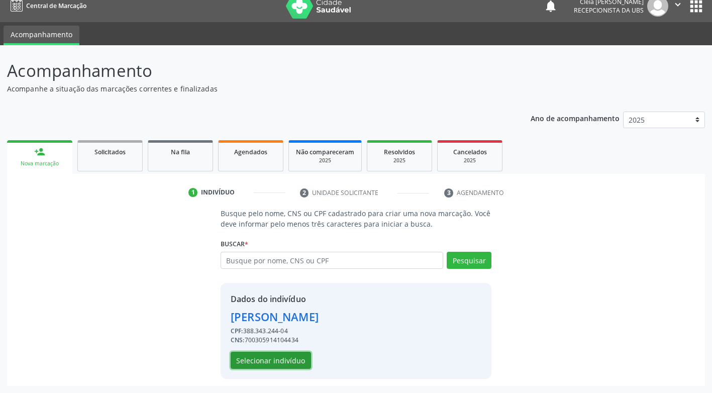
click at [283, 360] on button "Selecionar indivíduo" at bounding box center [271, 360] width 80 height 17
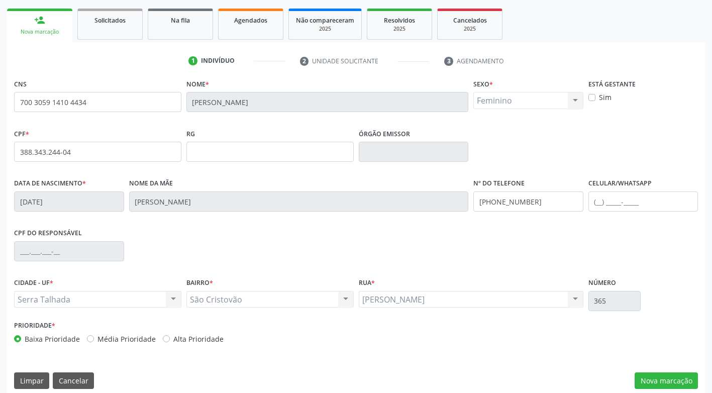
scroll to position [152, 0]
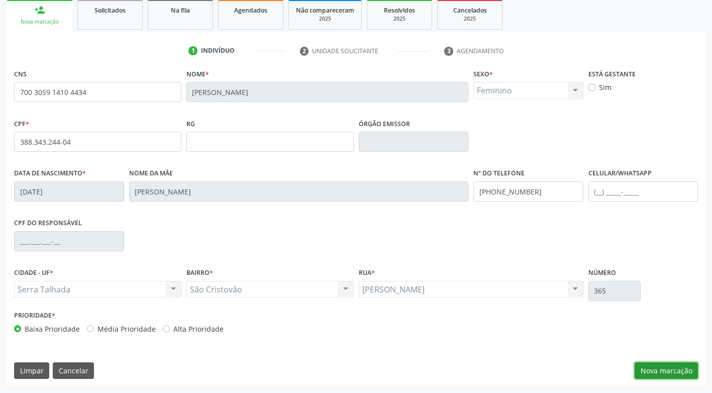
click at [689, 371] on button "Nova marcação" at bounding box center [666, 370] width 63 height 17
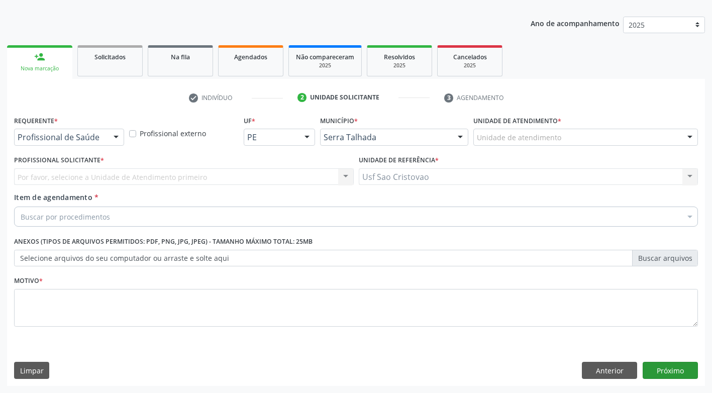
scroll to position [105, 0]
click at [114, 134] on div at bounding box center [116, 137] width 15 height 17
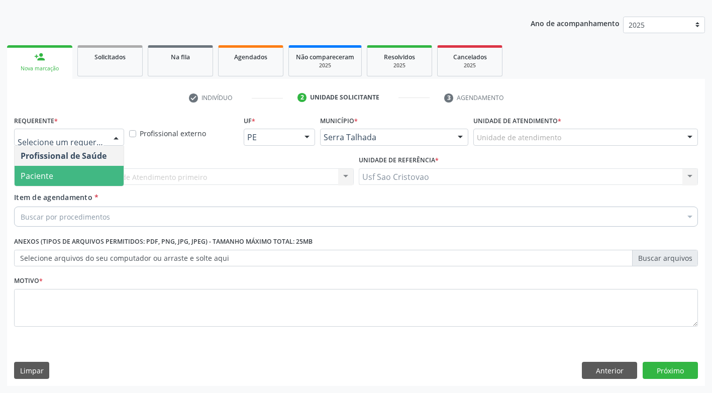
click at [93, 171] on span "Paciente" at bounding box center [69, 176] width 109 height 20
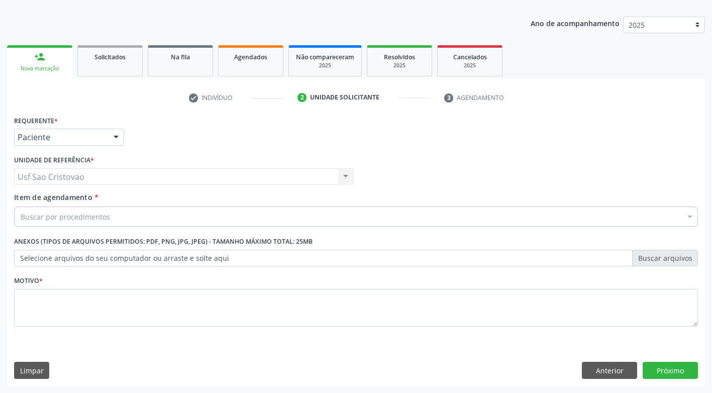
click at [122, 217] on div "Buscar por procedimentos" at bounding box center [356, 217] width 684 height 20
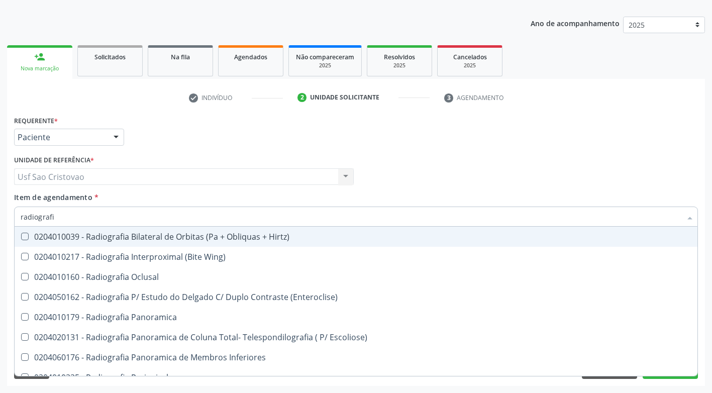
type input "radiografia"
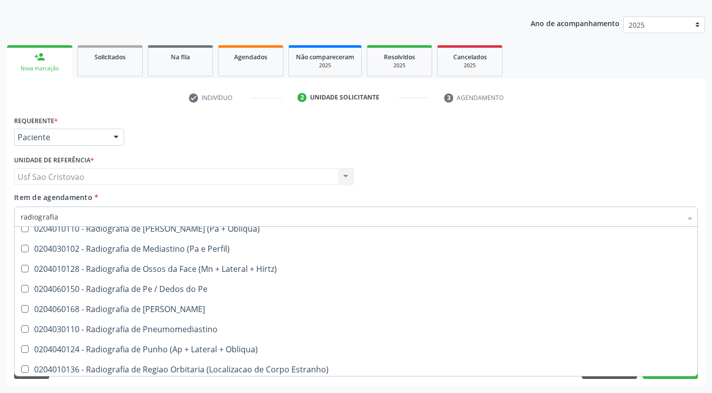
scroll to position [1106, 0]
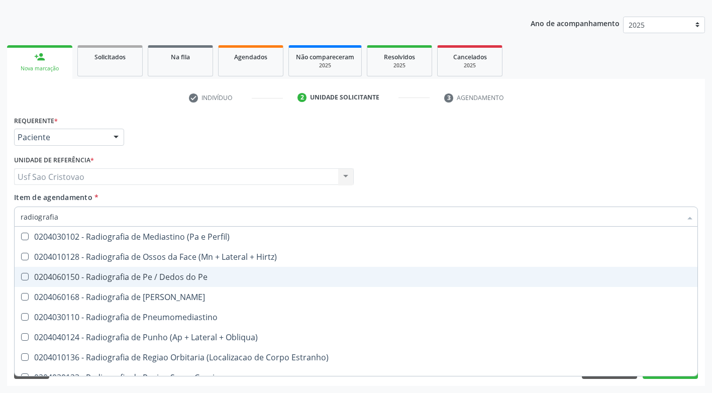
click at [195, 276] on div "0204060150 - Radiografia de Pe / Dedos do Pe" at bounding box center [356, 277] width 671 height 8
checkbox Pe "true"
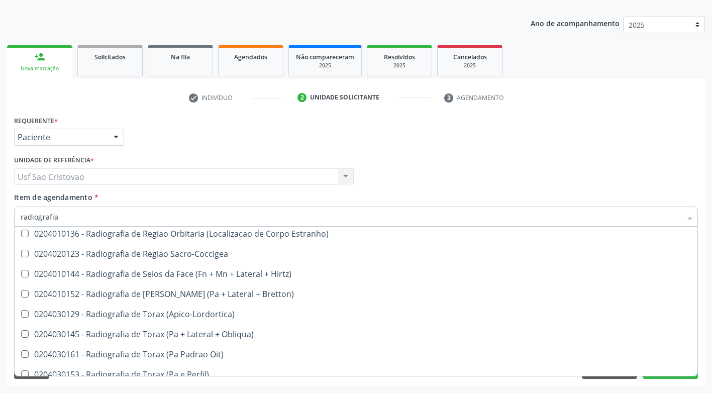
scroll to position [1257, 0]
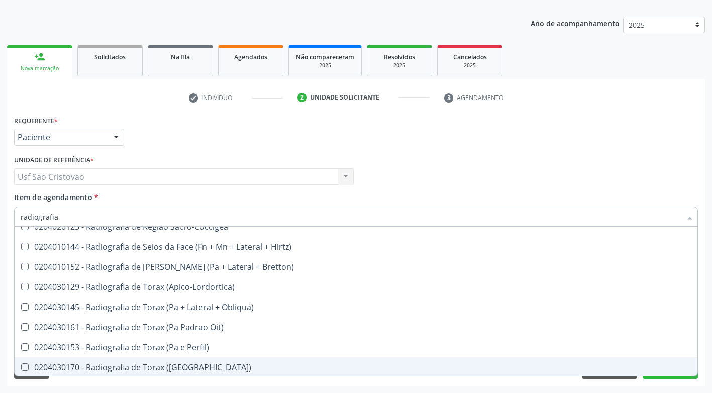
click at [505, 388] on div "Acompanhamento Acompanhe a situação das marcações correntes e finalizadas Relat…" at bounding box center [356, 171] width 712 height 443
checkbox Wing\) "true"
checkbox Pe "false"
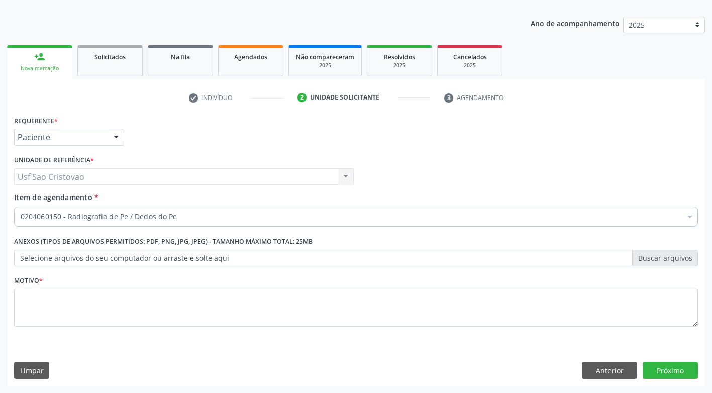
scroll to position [0, 0]
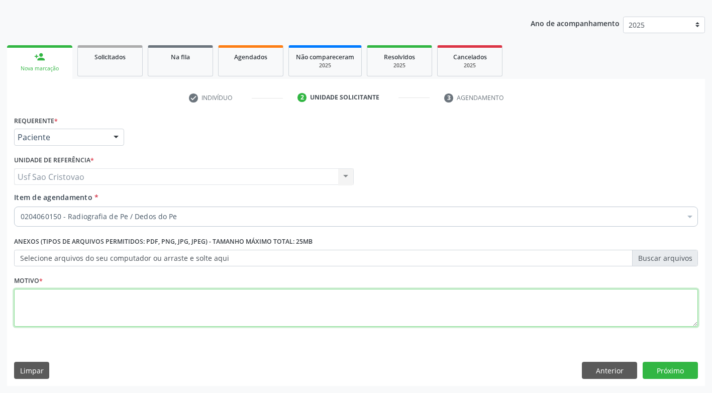
click at [494, 320] on textarea at bounding box center [356, 308] width 684 height 38
type textarea "."
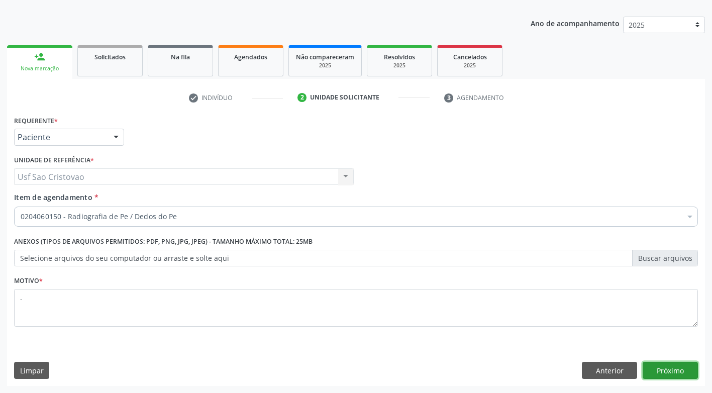
click at [681, 368] on button "Próximo" at bounding box center [670, 370] width 55 height 17
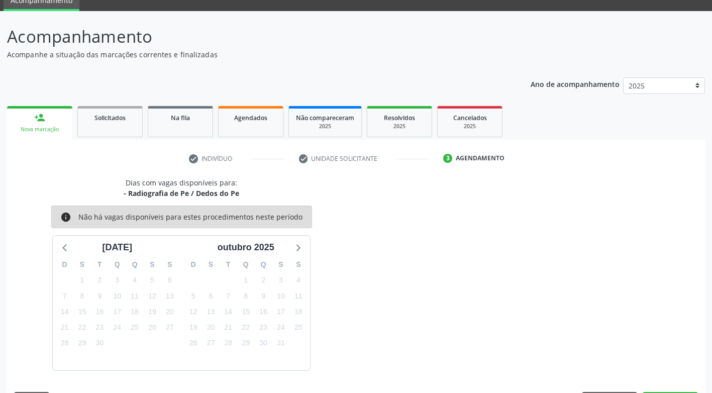
scroll to position [74, 0]
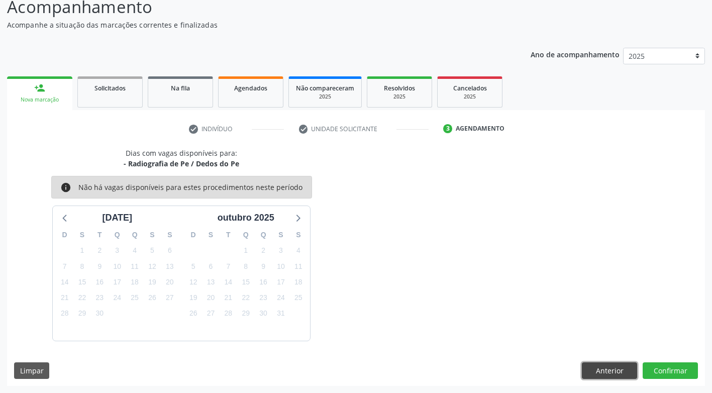
click at [596, 376] on button "Anterior" at bounding box center [609, 370] width 55 height 17
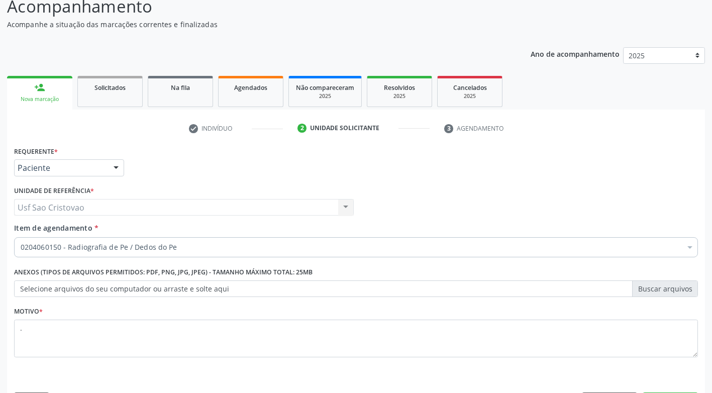
scroll to position [105, 0]
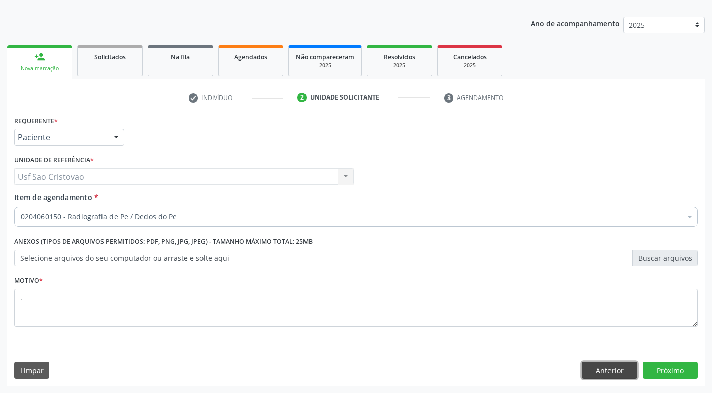
click at [606, 376] on button "Anterior" at bounding box center [609, 370] width 55 height 17
